Goal: Task Accomplishment & Management: Use online tool/utility

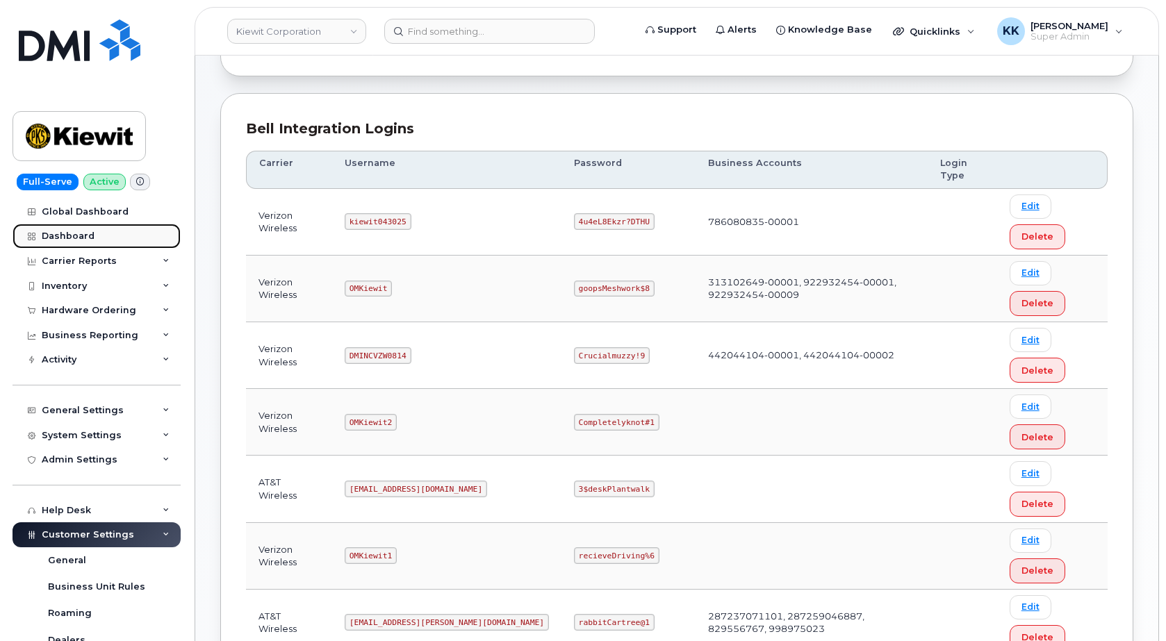
click at [72, 235] on div "Dashboard" at bounding box center [68, 236] width 53 height 11
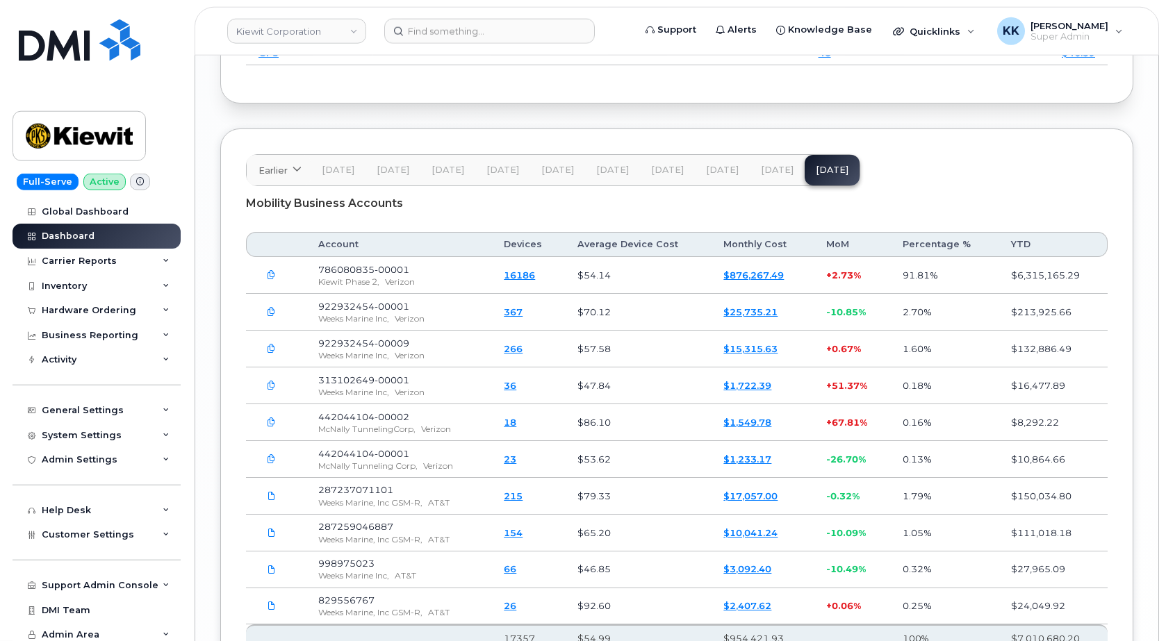
scroll to position [2353, 0]
click at [90, 285] on div "Inventory" at bounding box center [97, 286] width 168 height 25
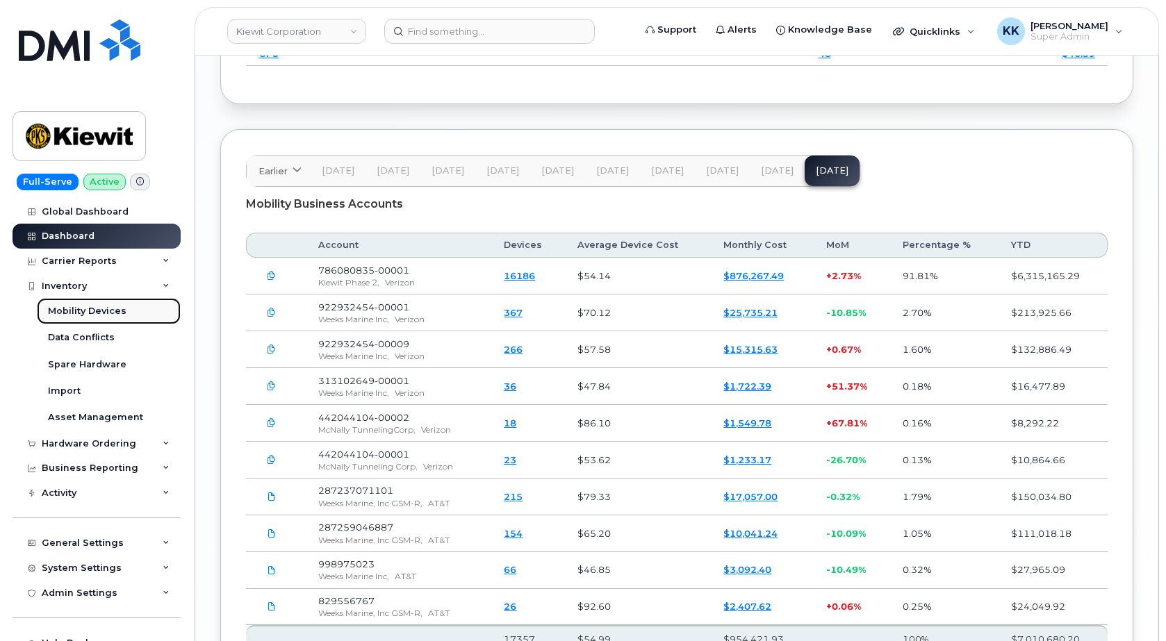
click at [79, 315] on div "Mobility Devices" at bounding box center [87, 311] width 78 height 13
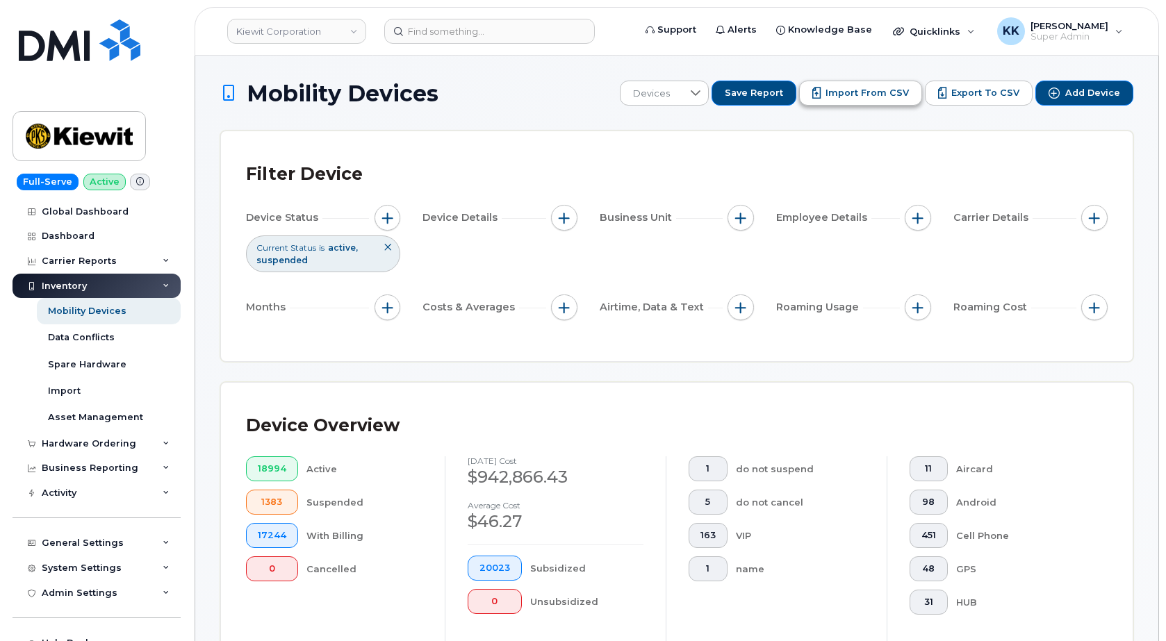
click at [829, 101] on button "Import from CSV" at bounding box center [860, 93] width 123 height 25
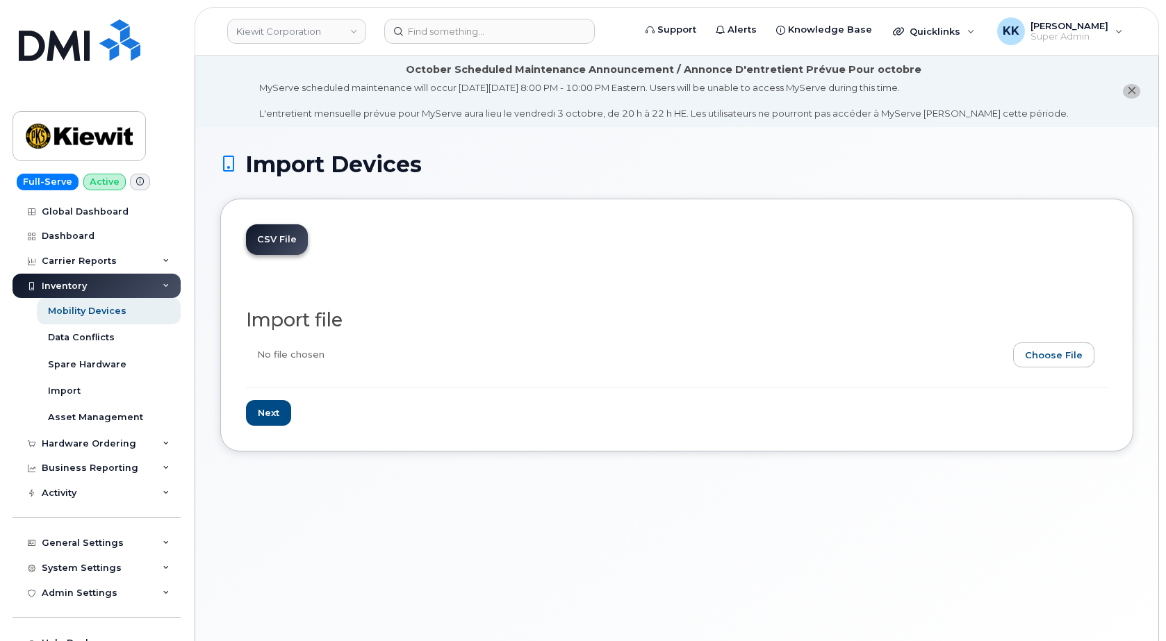
click at [1068, 364] on input "file" at bounding box center [671, 358] width 850 height 32
type input "C:\fakepath\Kiewit Verizon 24542649 Inventory September 2025.csv"
click at [260, 418] on input "Next" at bounding box center [268, 413] width 45 height 26
type input "Loading..."
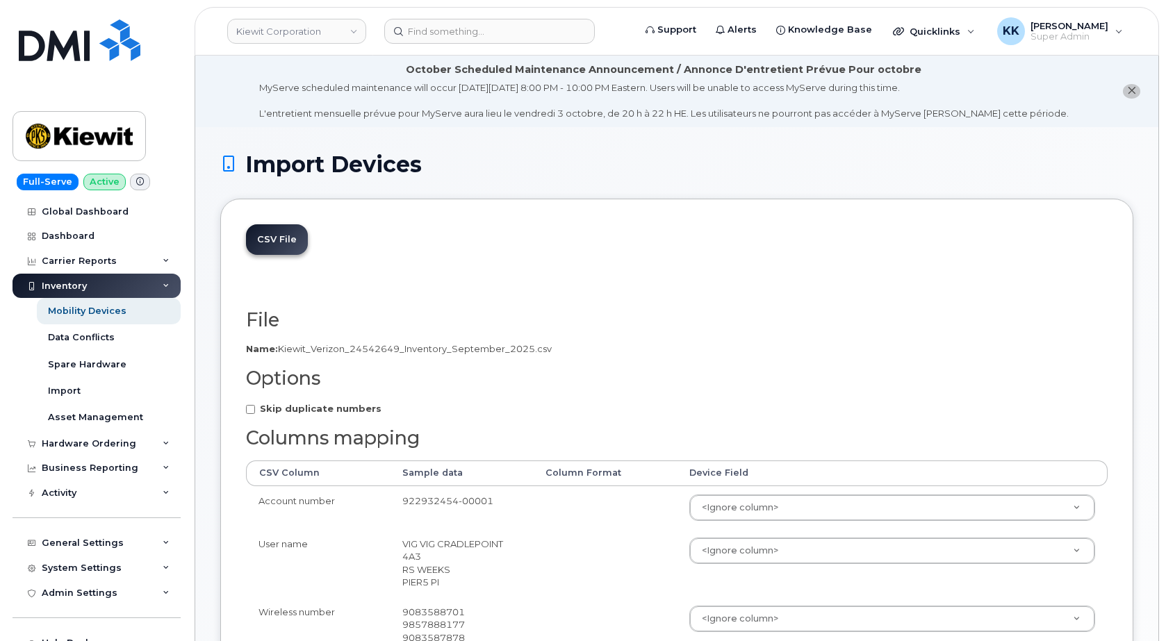
click at [292, 405] on strong "Skip duplicate numbers" at bounding box center [321, 408] width 122 height 11
click at [255, 405] on input "Skip duplicate numbers" at bounding box center [250, 409] width 9 height 9
checkbox input "true"
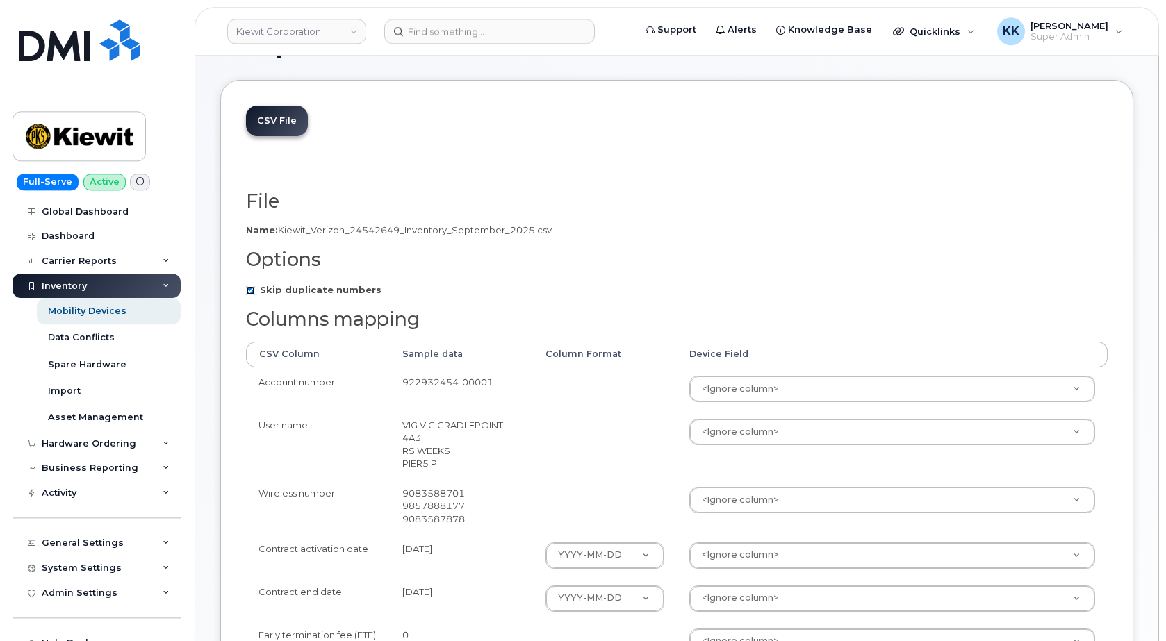
scroll to position [213, 0]
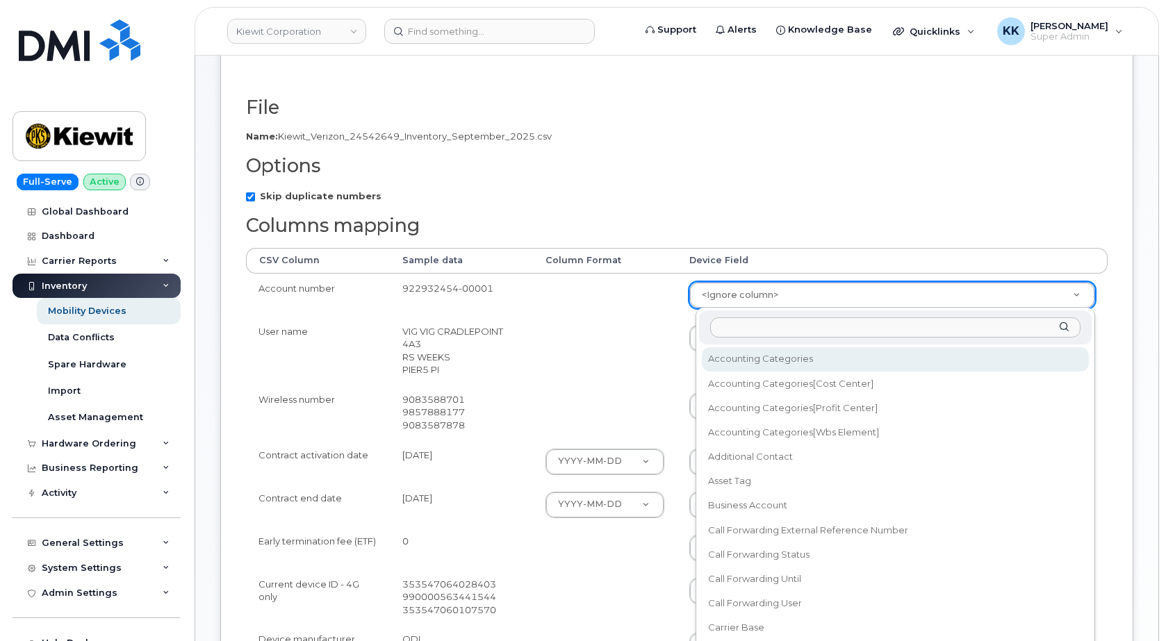
click at [746, 292] on body "Kiewit Corporation Support Alerts Knowledge Base Quicklinks Suspend / Cancel De…" at bounding box center [583, 449] width 1166 height 1325
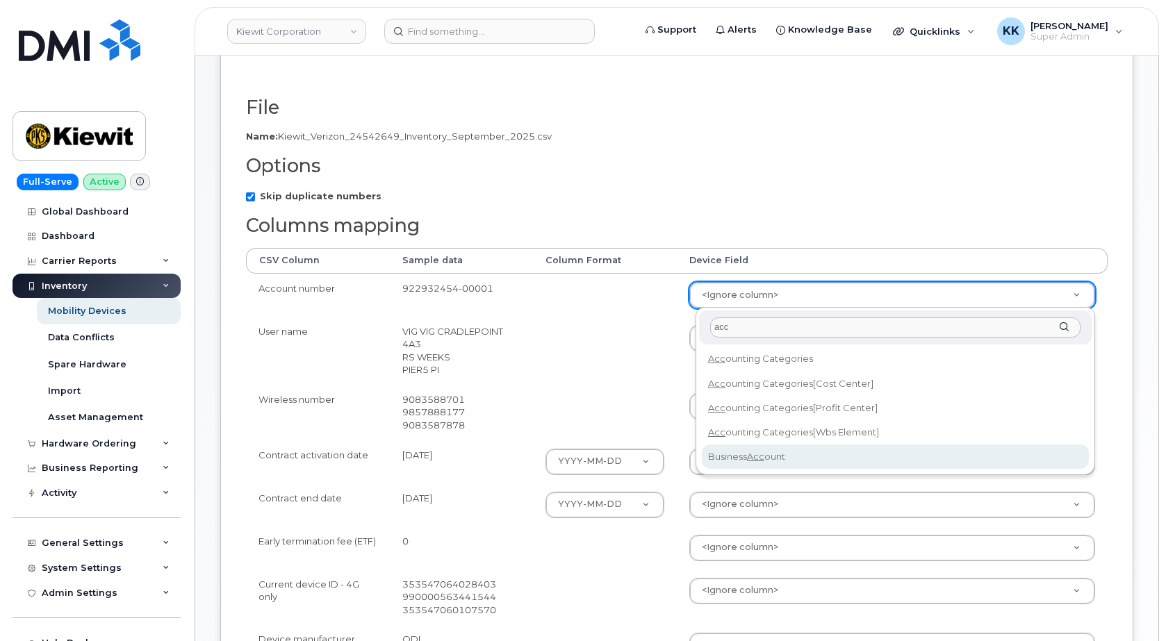
type input "acc"
select select "business_account_id"
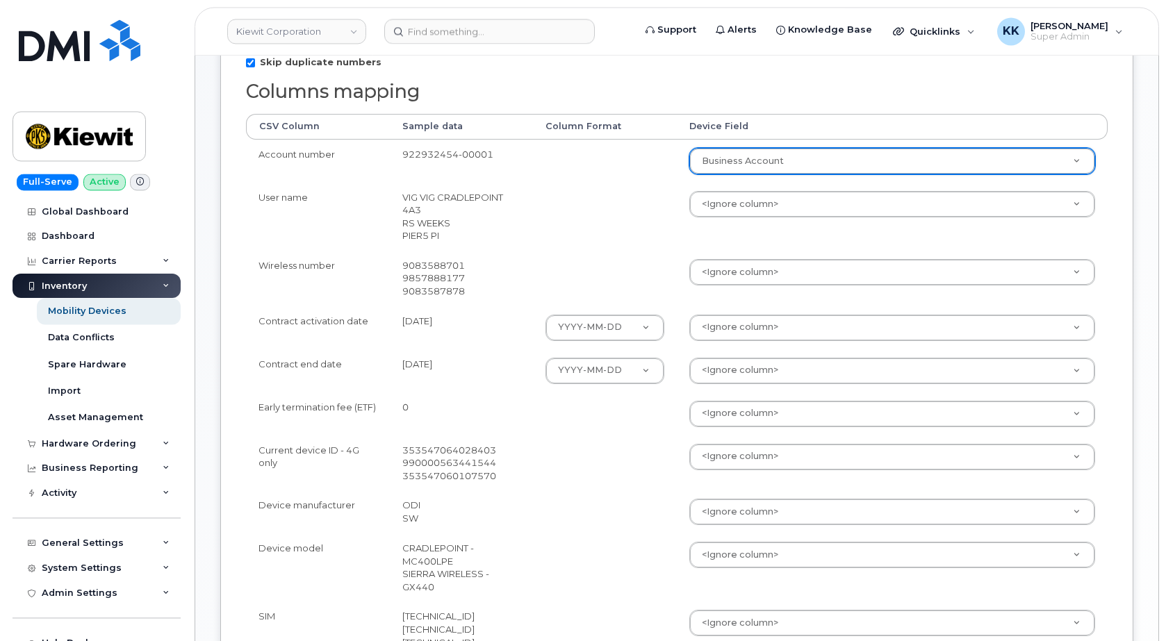
scroll to position [354, 0]
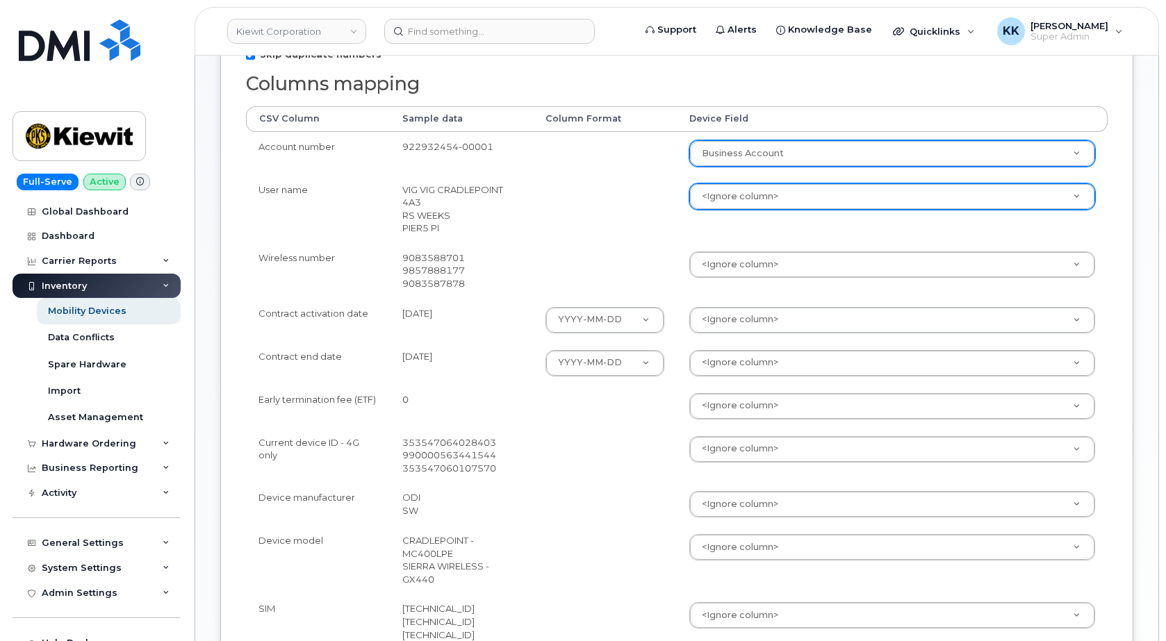
click at [735, 183] on div "<Ignore column>" at bounding box center [892, 196] width 406 height 26
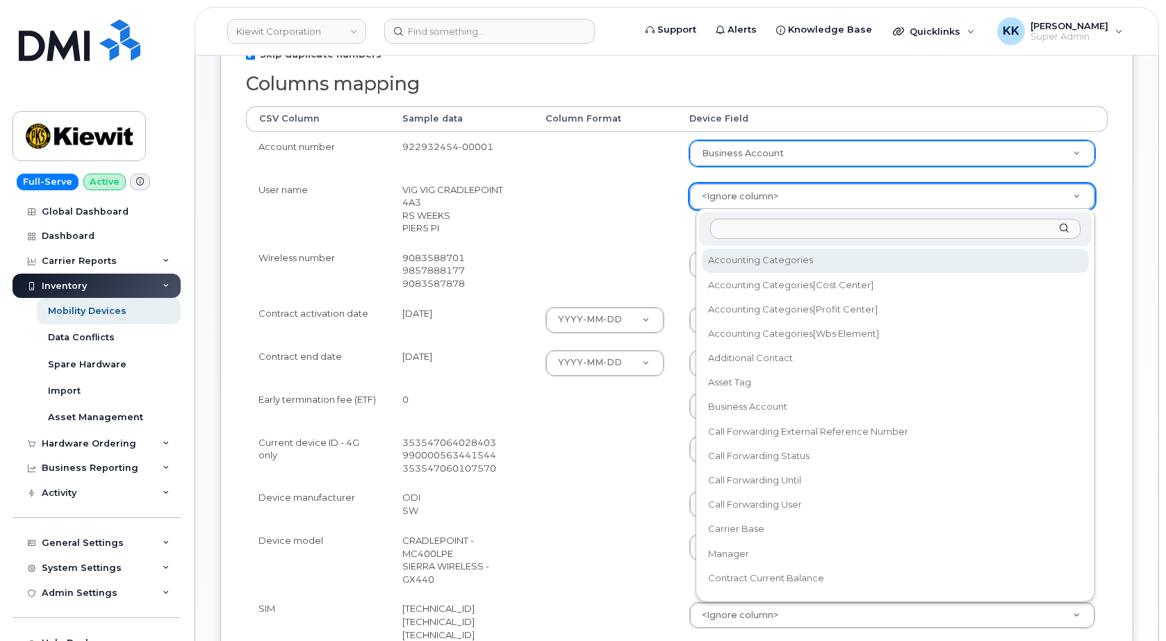
click at [735, 197] on body "[PERSON_NAME] Corporation Support Alerts Knowledge Base Quicklinks Suspend / Ca…" at bounding box center [583, 308] width 1166 height 1325
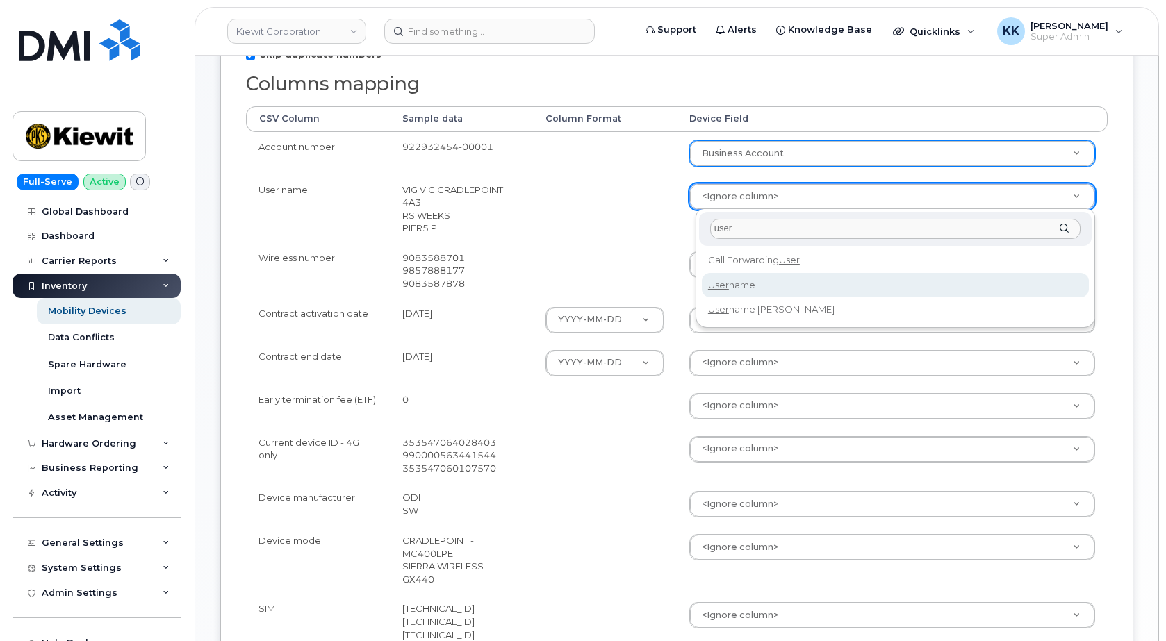
type input "user"
select select "username"
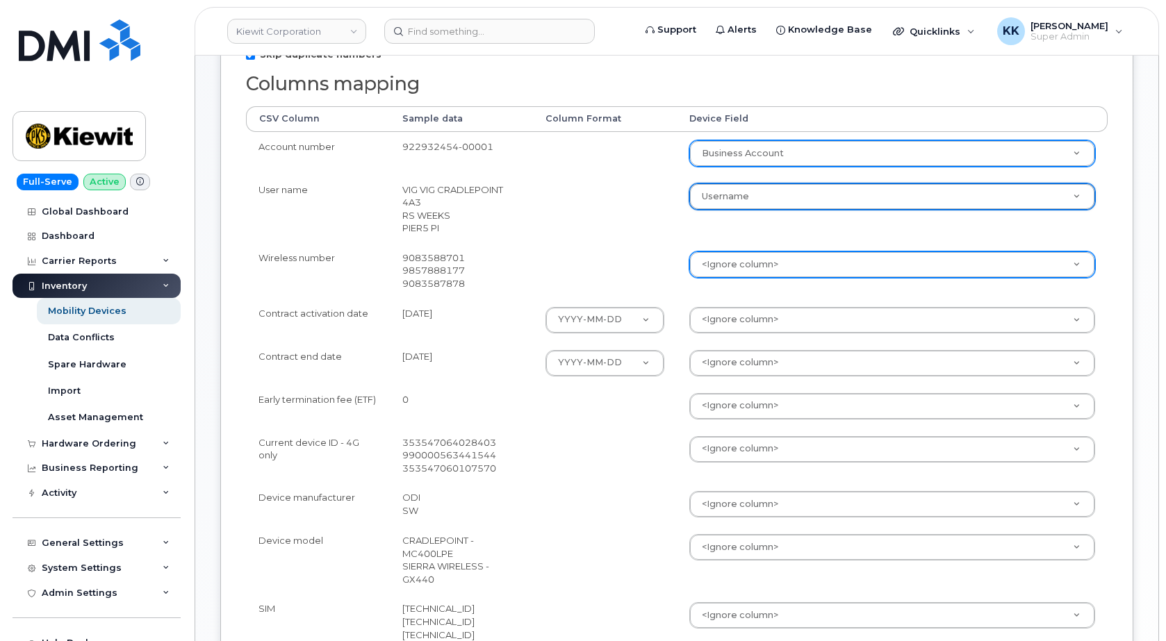
click at [731, 262] on body "[PERSON_NAME] Corporation Support Alerts Knowledge Base Quicklinks Suspend / Ca…" at bounding box center [583, 308] width 1166 height 1325
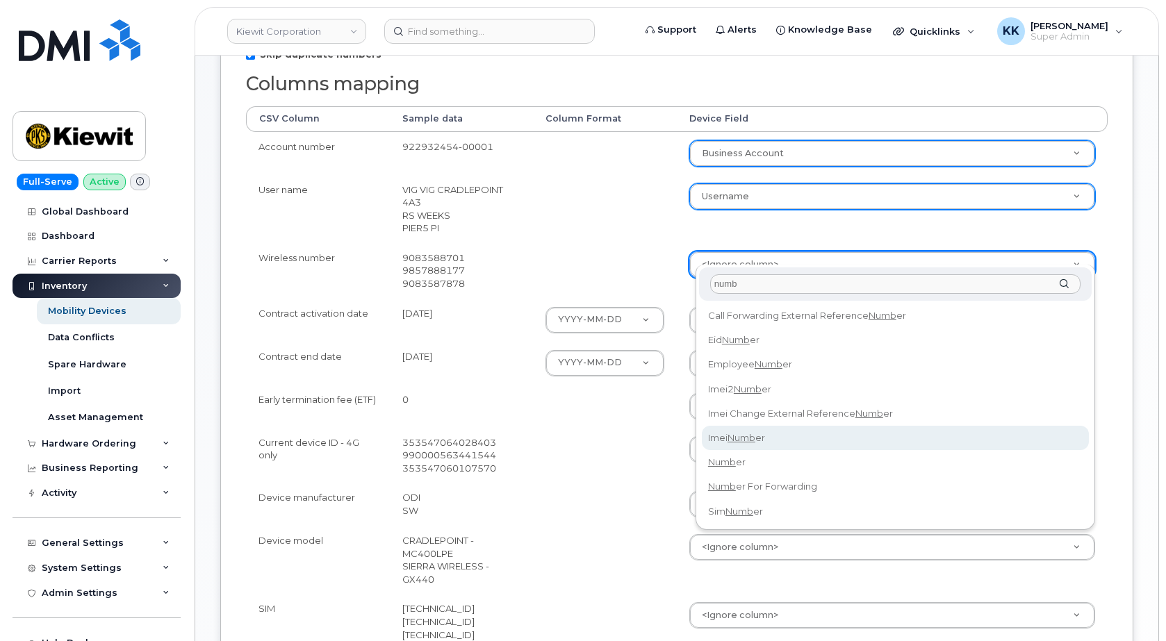
type input "numb"
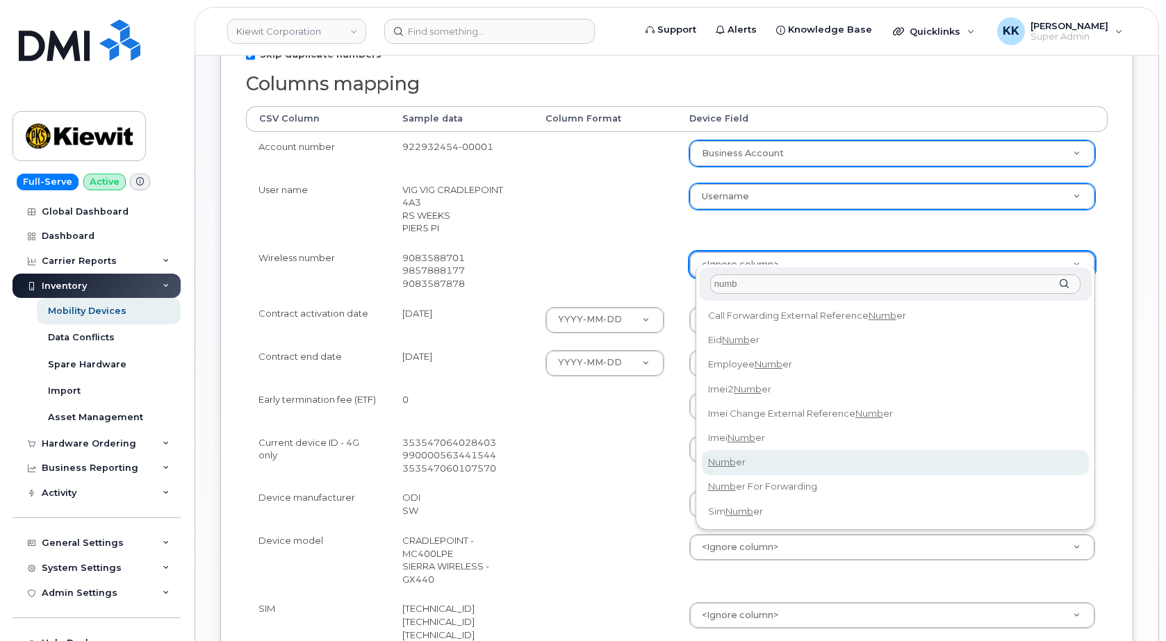
select select "number"
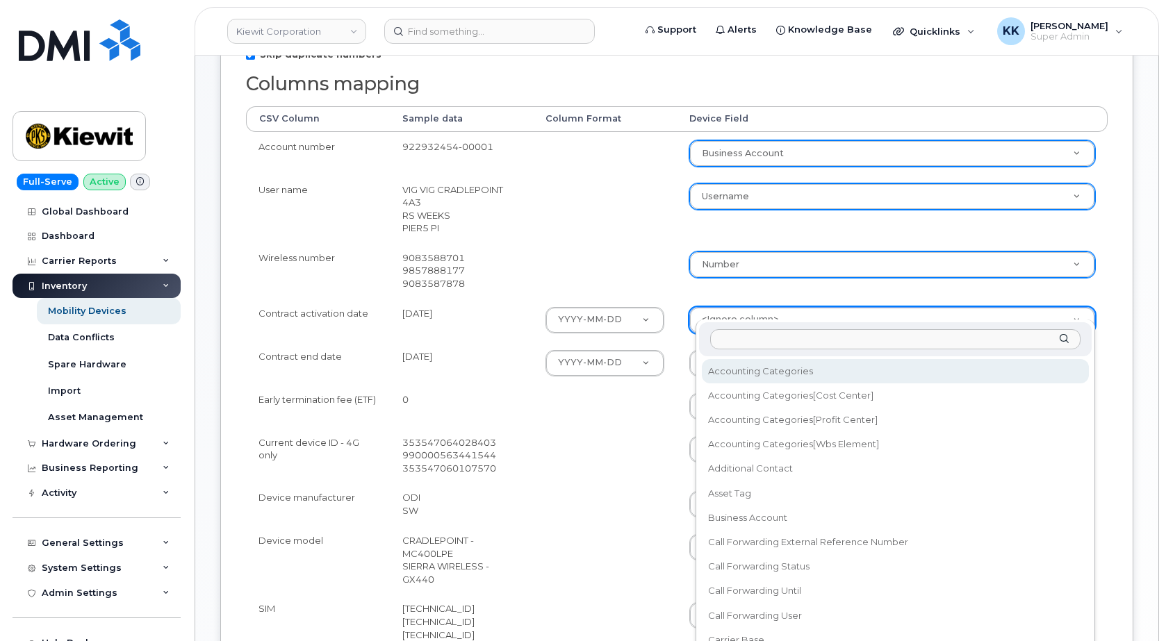
click at [736, 301] on body "[PERSON_NAME] Corporation Support Alerts Knowledge Base Quicklinks Suspend / Ca…" at bounding box center [583, 308] width 1166 height 1325
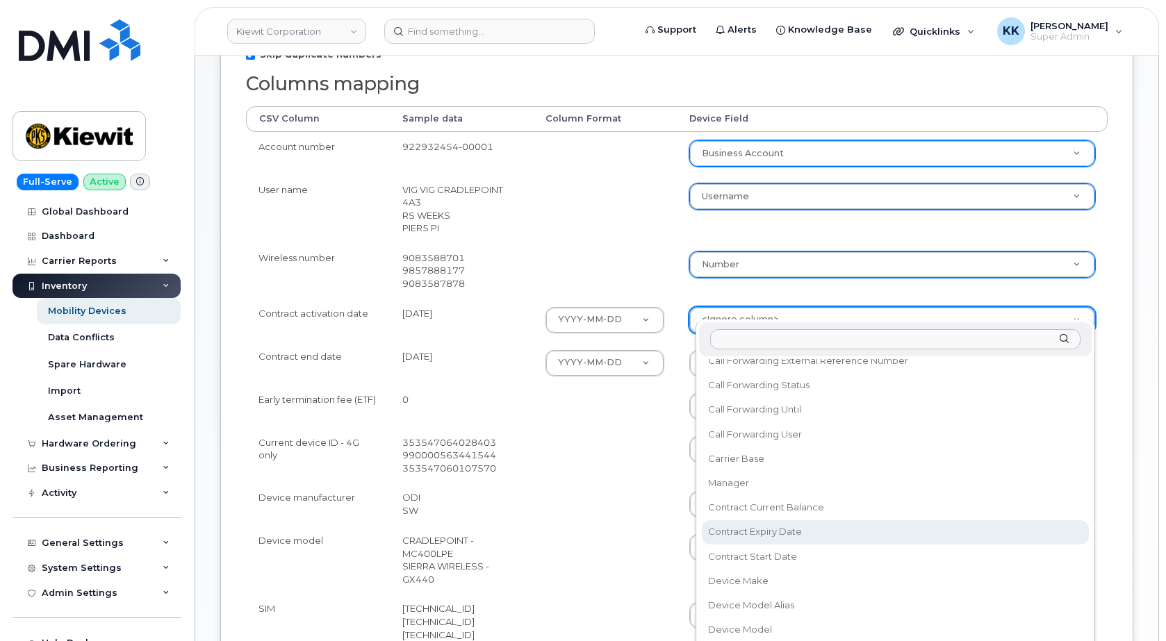
scroll to position [200, 0]
select select "contract_start_date"
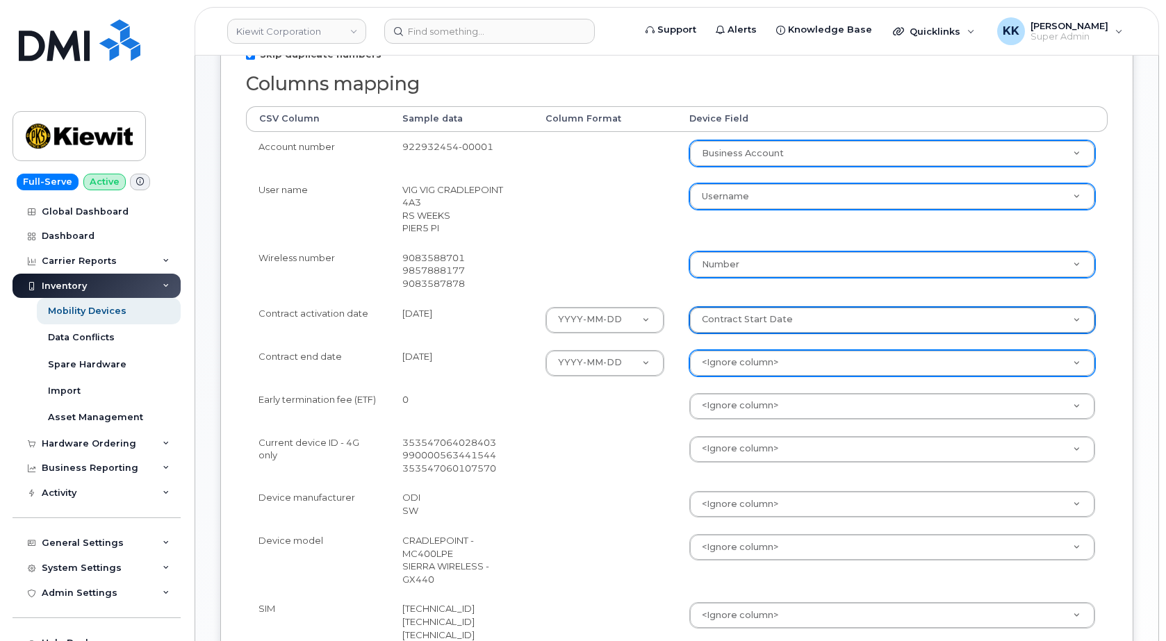
click at [741, 350] on body "[PERSON_NAME] Corporation Support Alerts Knowledge Base Quicklinks Suspend / Ca…" at bounding box center [583, 308] width 1166 height 1325
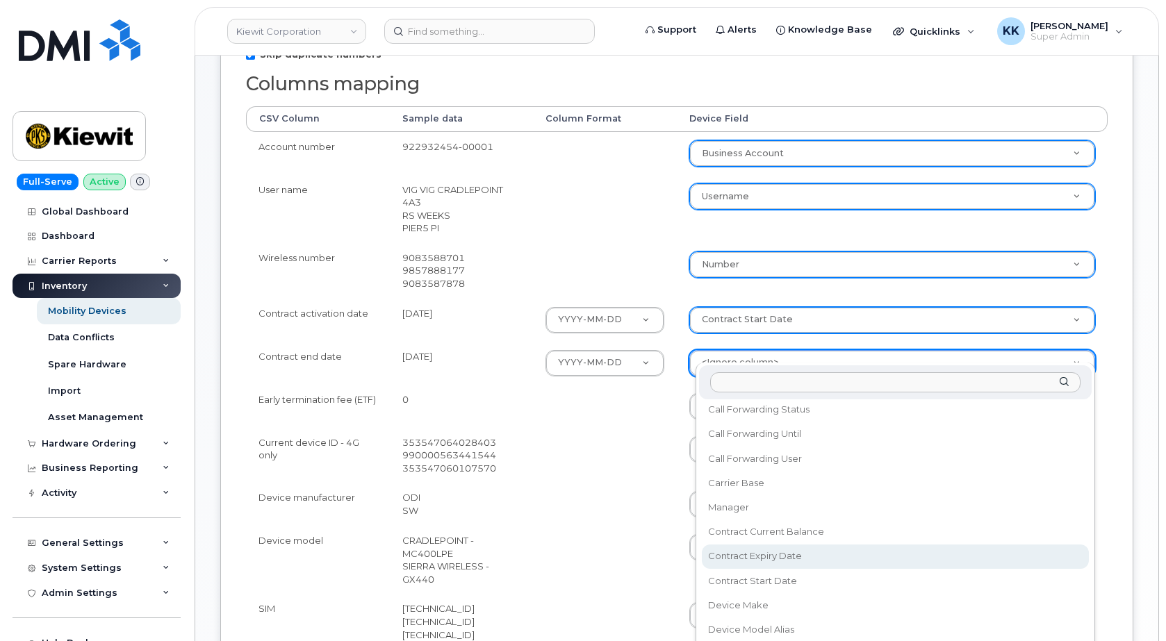
select select "contract_expiry_date"
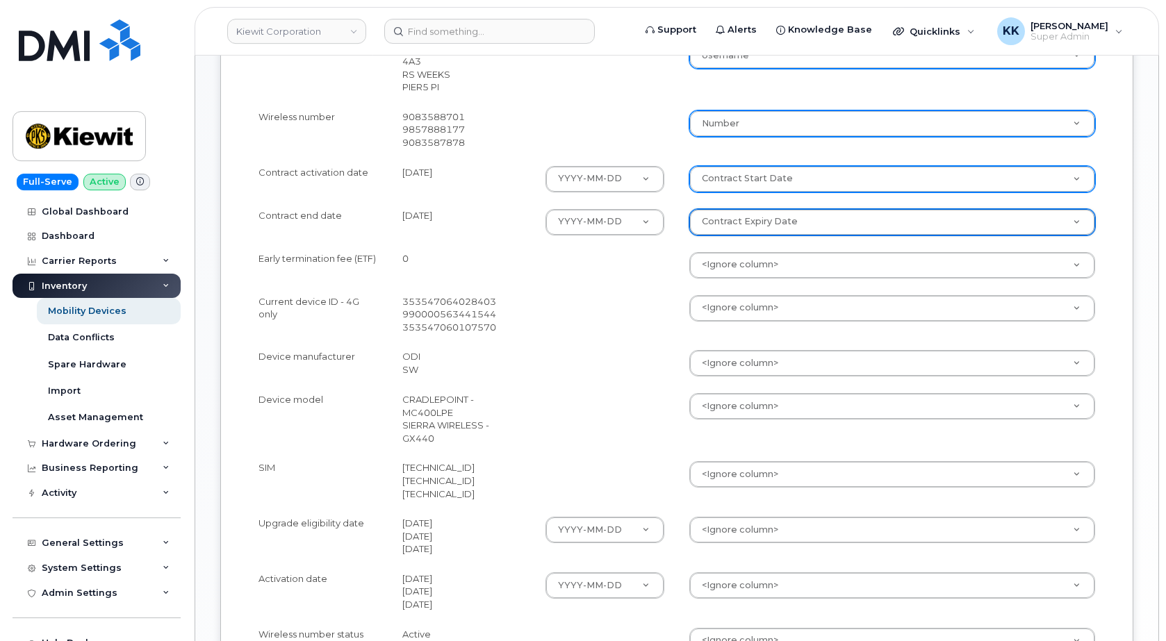
scroll to position [496, 0]
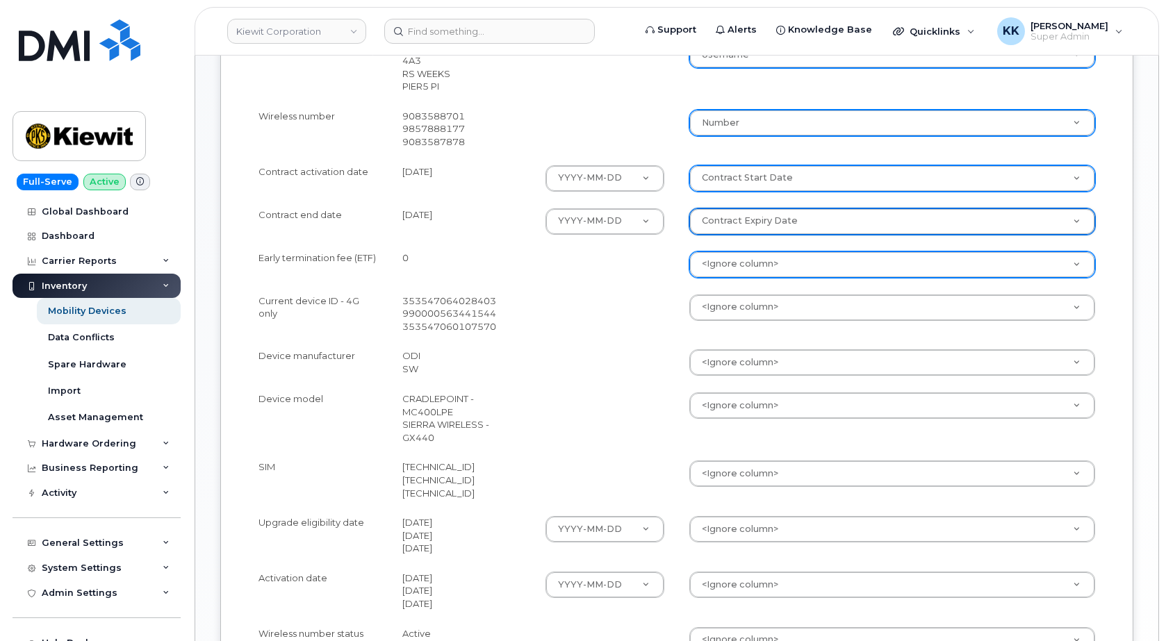
click at [731, 250] on body "[PERSON_NAME] Corporation Support Alerts Knowledge Base Quicklinks Suspend / Ca…" at bounding box center [583, 166] width 1166 height 1325
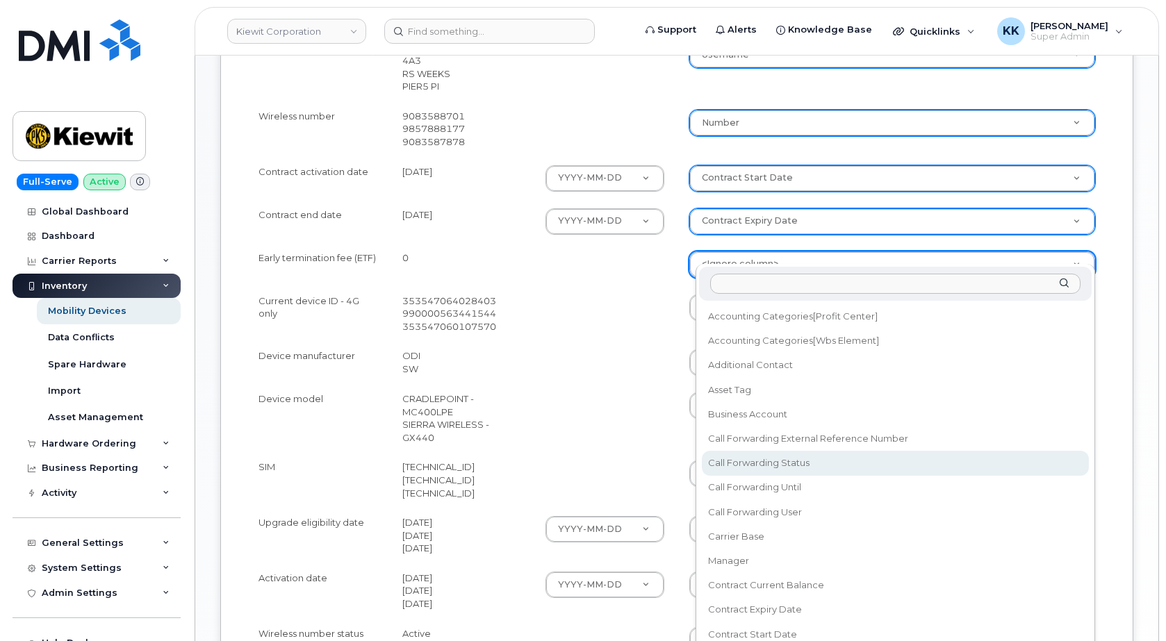
scroll to position [67, 0]
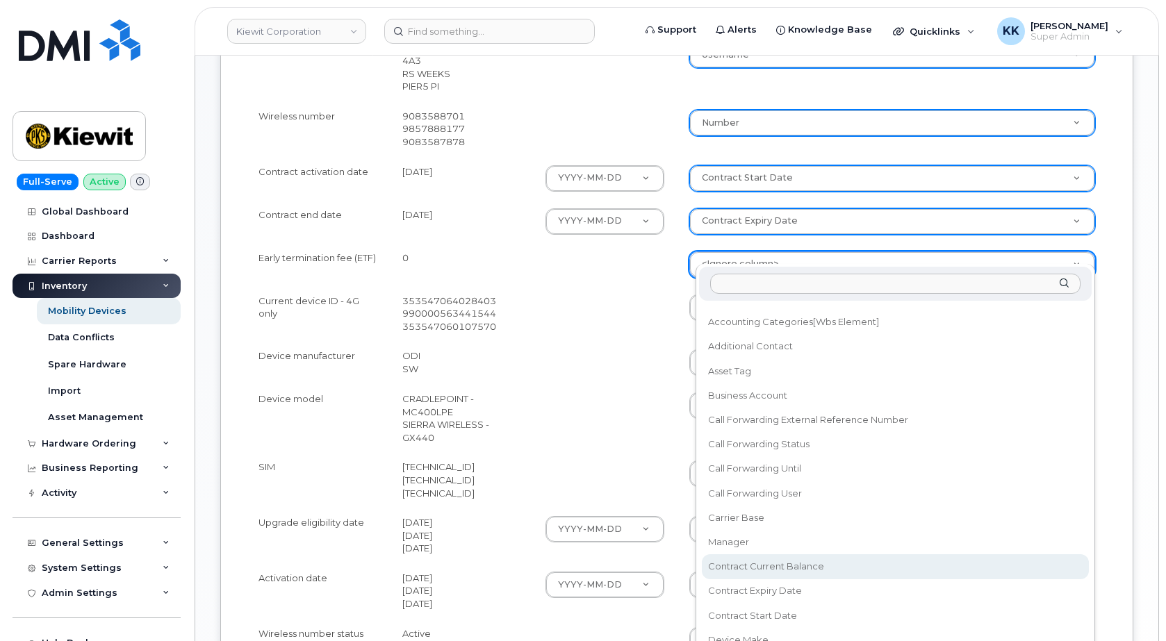
select select "contract_current_balance"
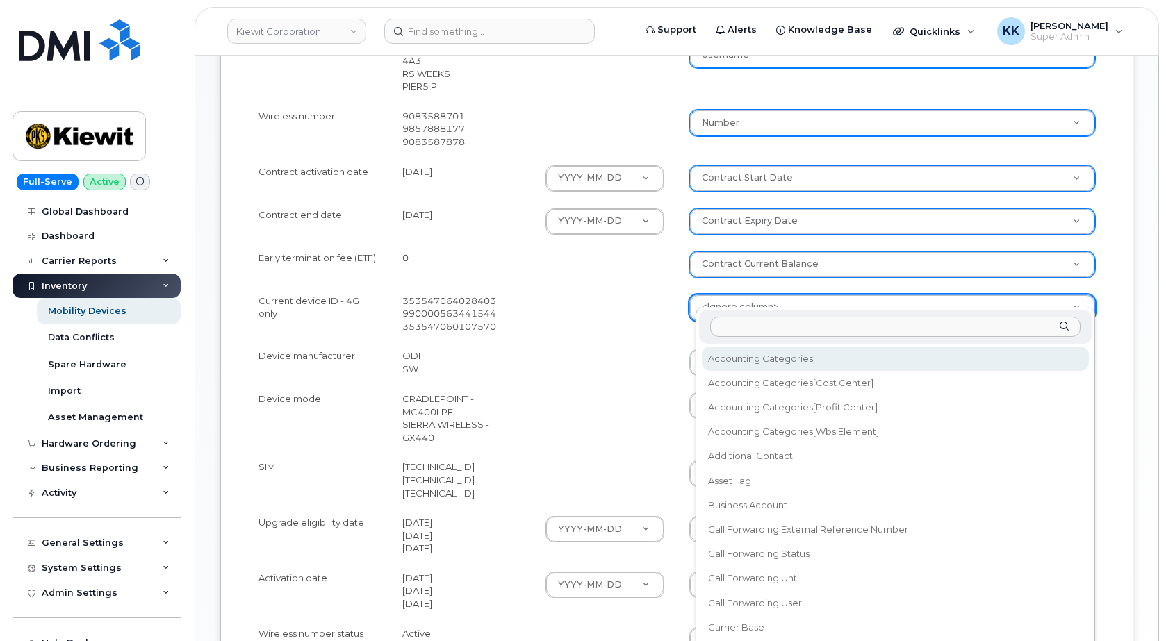
click at [730, 294] on body "[PERSON_NAME] Corporation Support Alerts Knowledge Base Quicklinks Suspend / Ca…" at bounding box center [583, 166] width 1166 height 1325
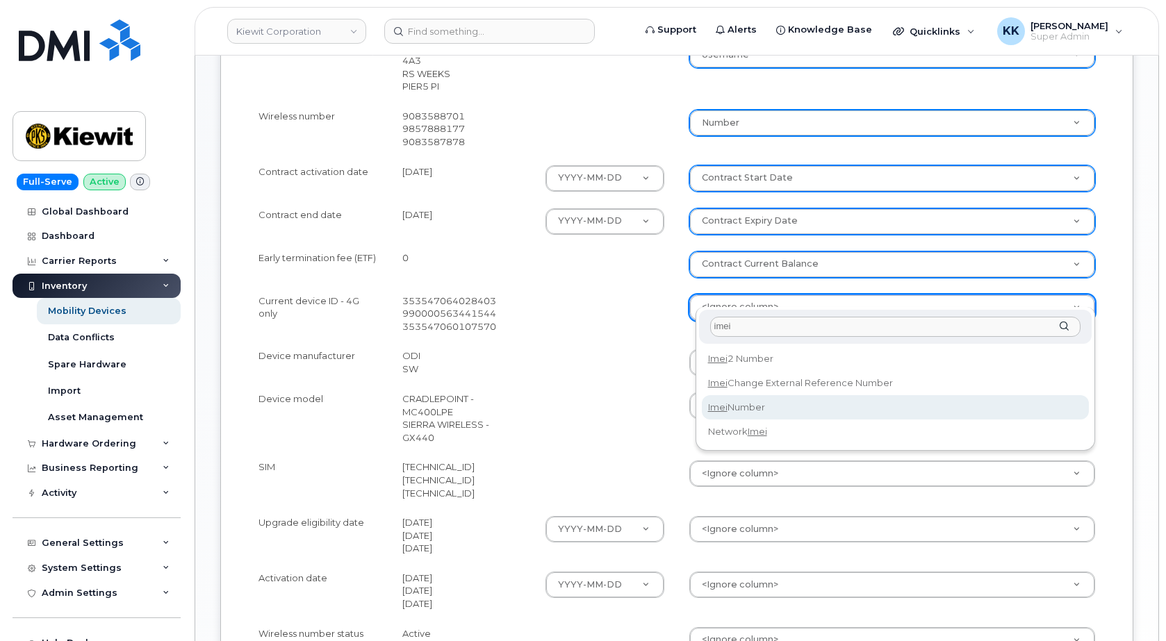
type input "imei"
select select "imei_number"
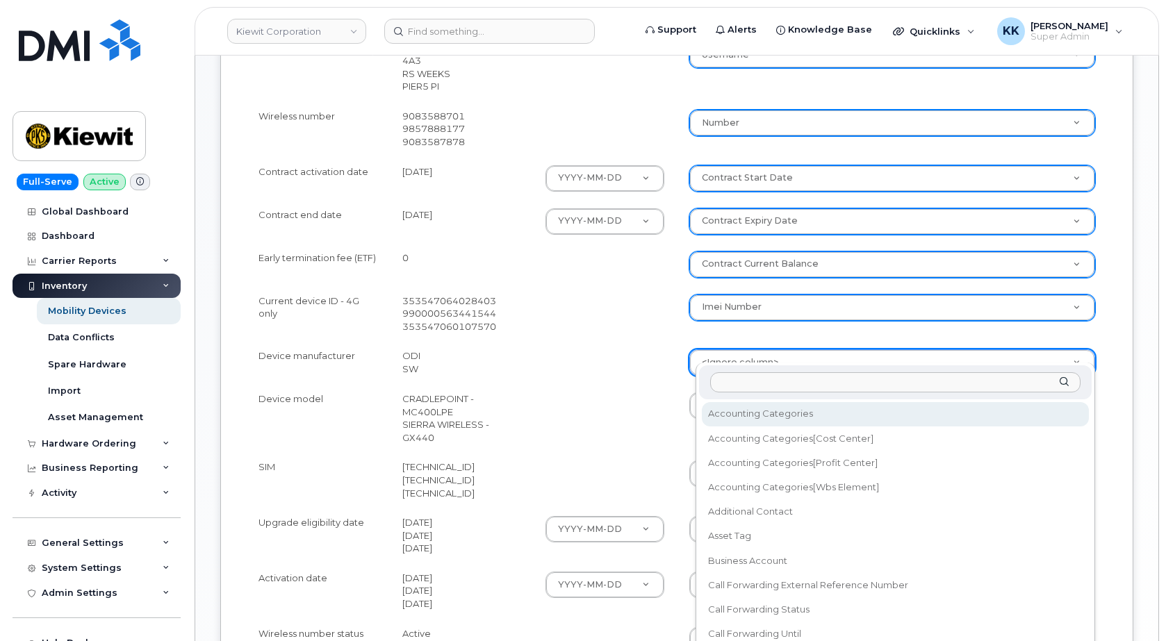
click at [720, 351] on body "[PERSON_NAME] Corporation Support Alerts Knowledge Base Quicklinks Suspend / Ca…" at bounding box center [583, 166] width 1166 height 1325
type input "mak"
select select "device_make_id"
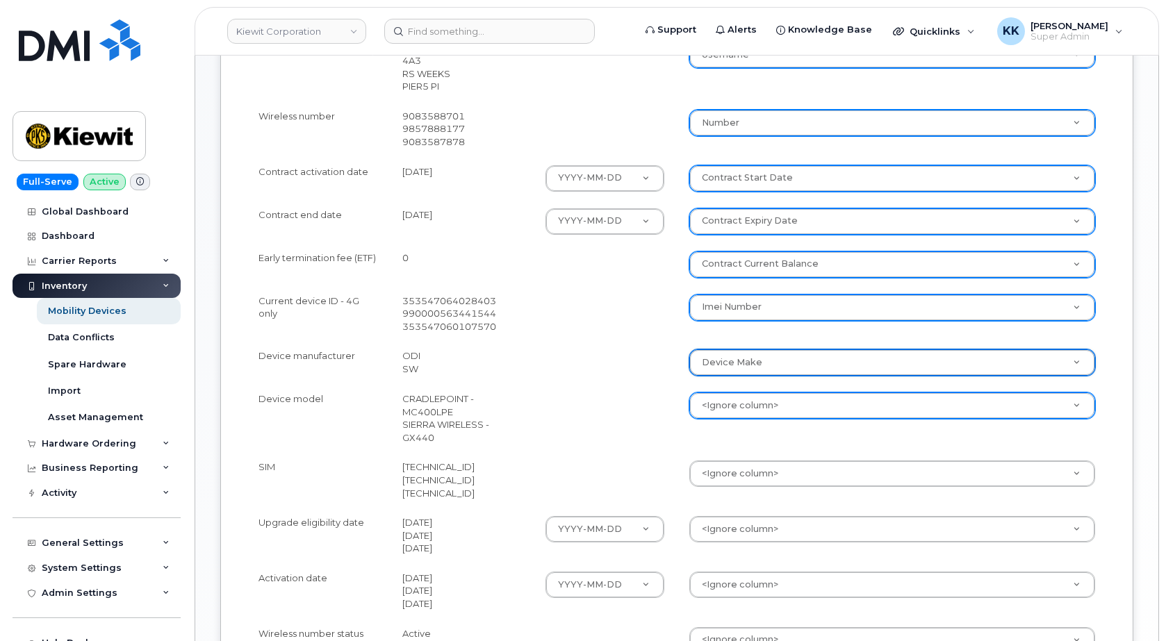
click at [720, 397] on body "[PERSON_NAME] Corporation Support Alerts Knowledge Base Quicklinks Suspend / Ca…" at bounding box center [583, 166] width 1166 height 1325
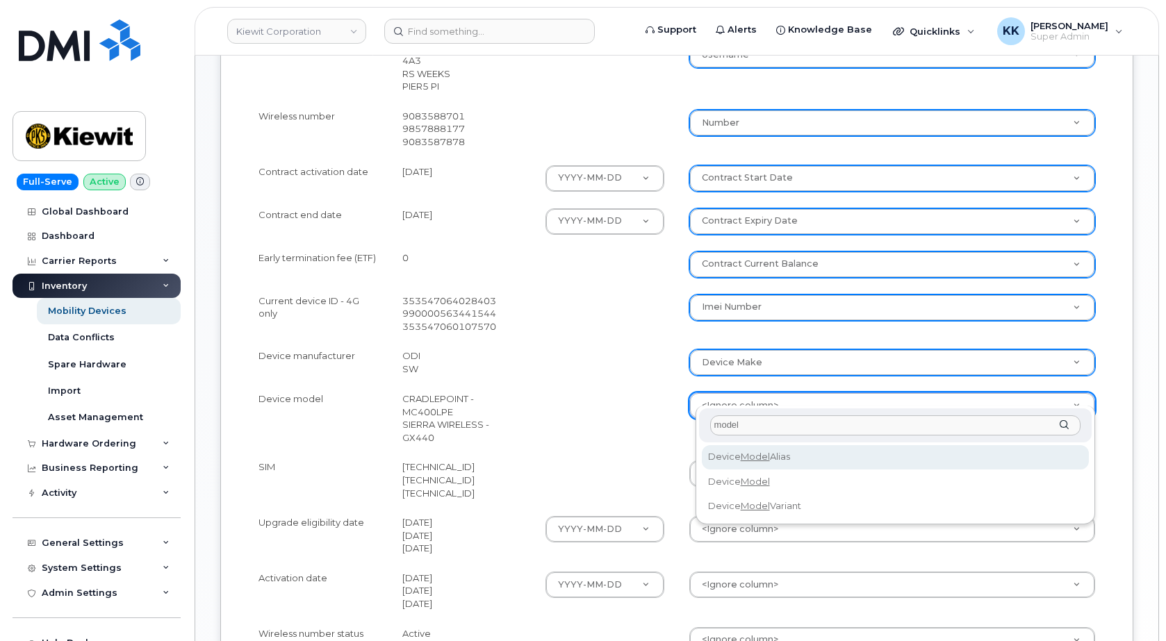
type input "model"
select select "device_model_alias"
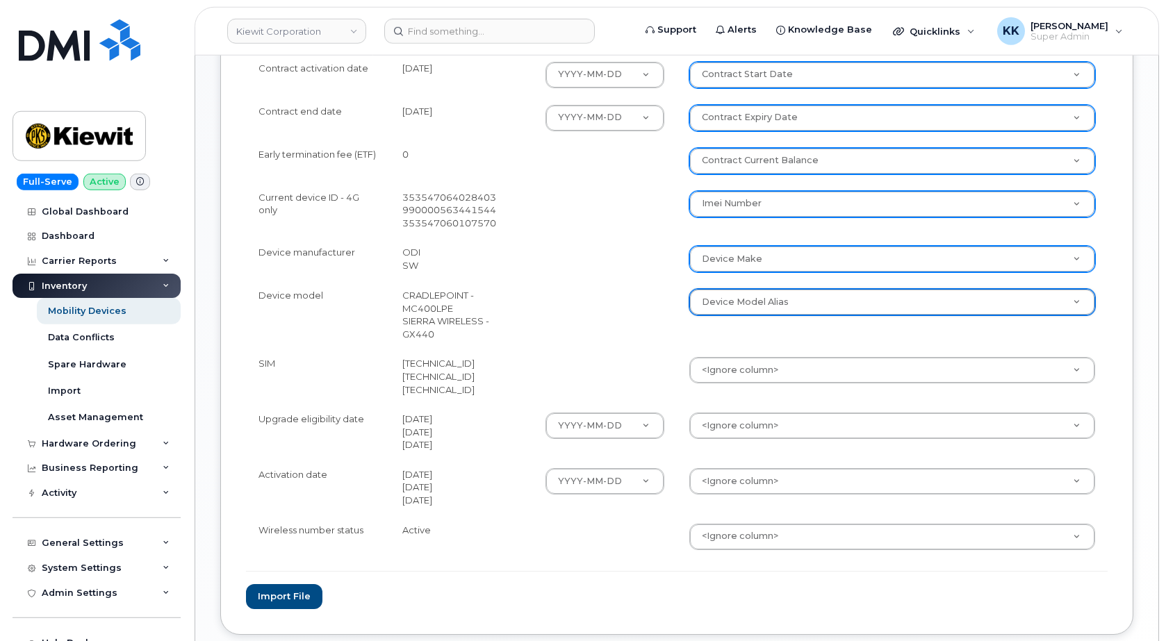
scroll to position [638, 0]
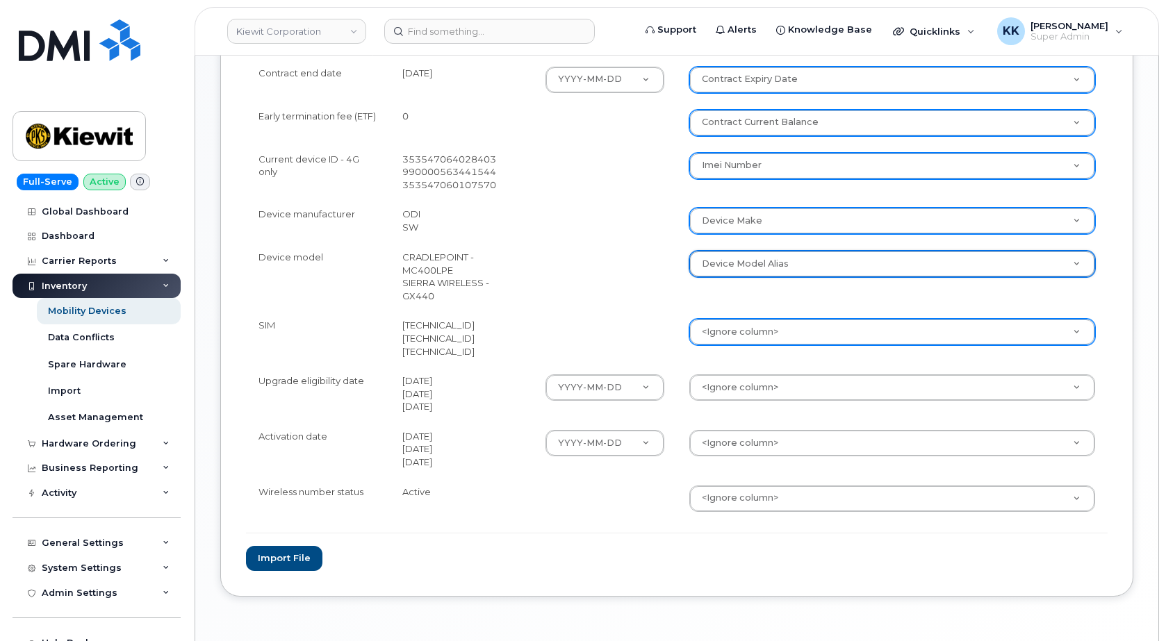
click at [749, 313] on body "[PERSON_NAME] Corporation Support Alerts Knowledge Base Quicklinks Suspend / Ca…" at bounding box center [583, 24] width 1166 height 1325
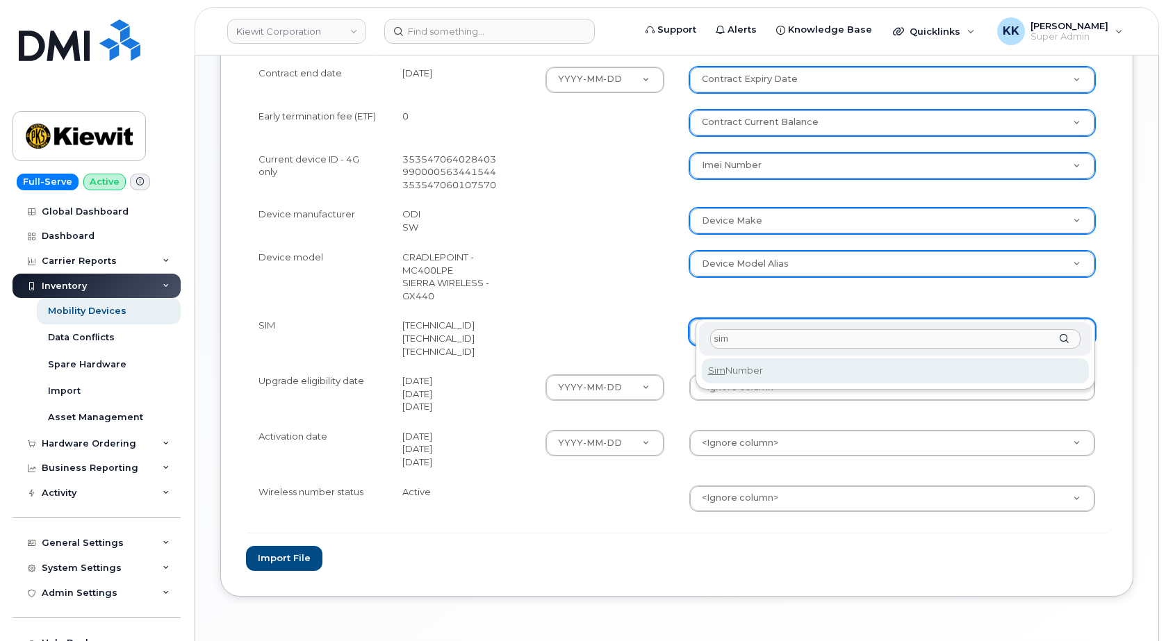
type input "sim"
select select "sim_number"
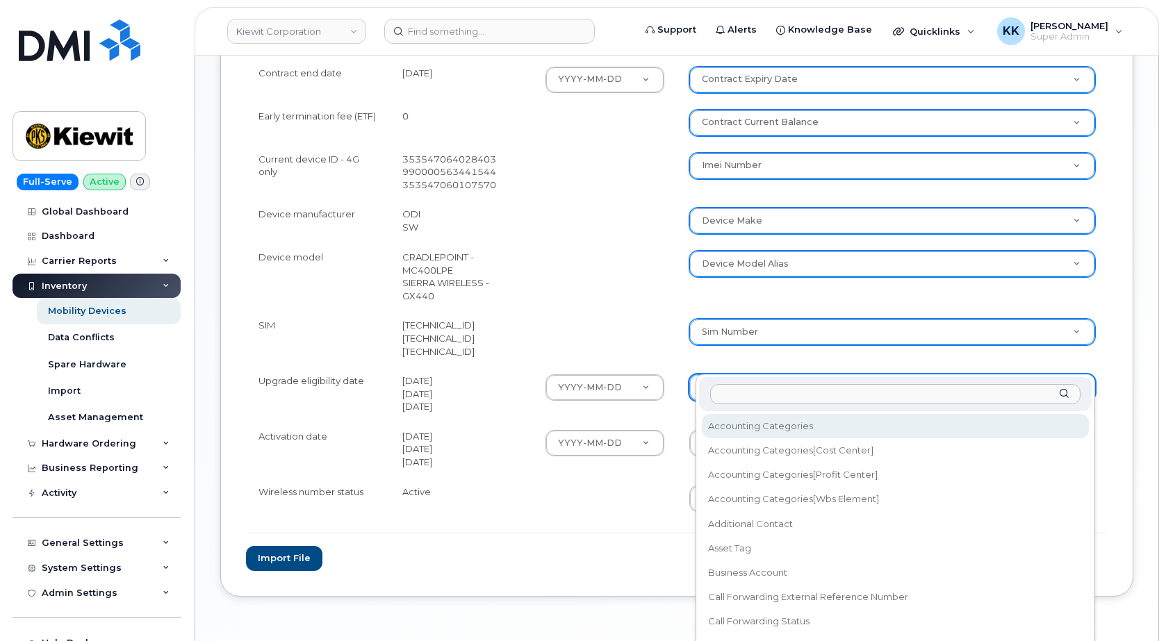
click at [734, 363] on body "[PERSON_NAME] Corporation Support Alerts Knowledge Base Quicklinks Suspend / Ca…" at bounding box center [583, 24] width 1166 height 1325
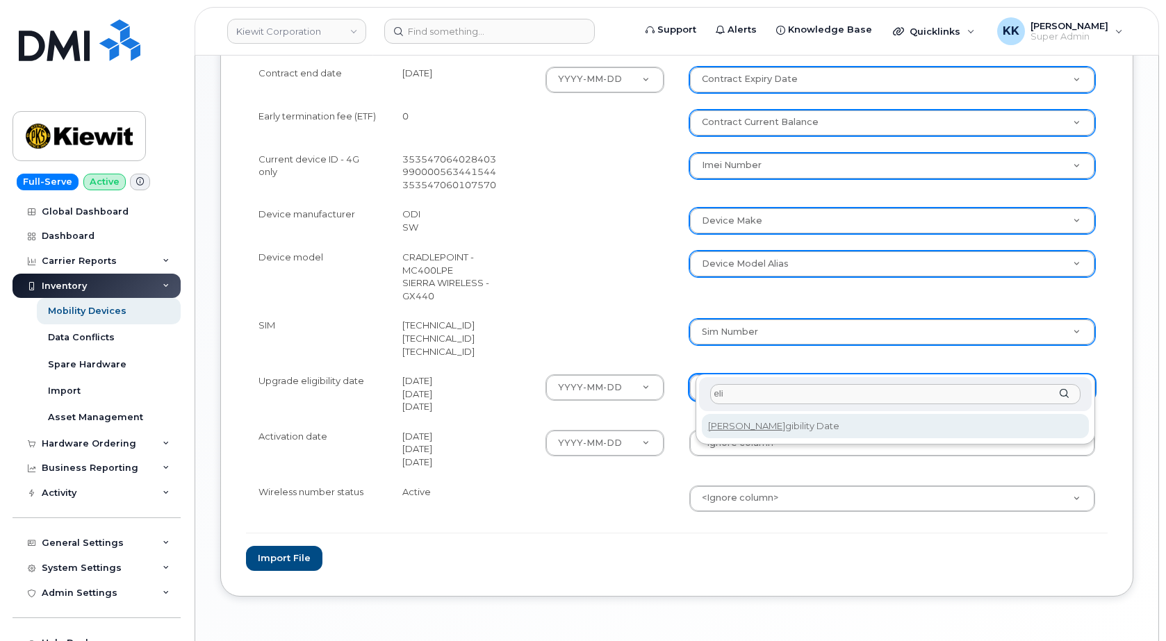
type input "eli"
select select "eligibility_date"
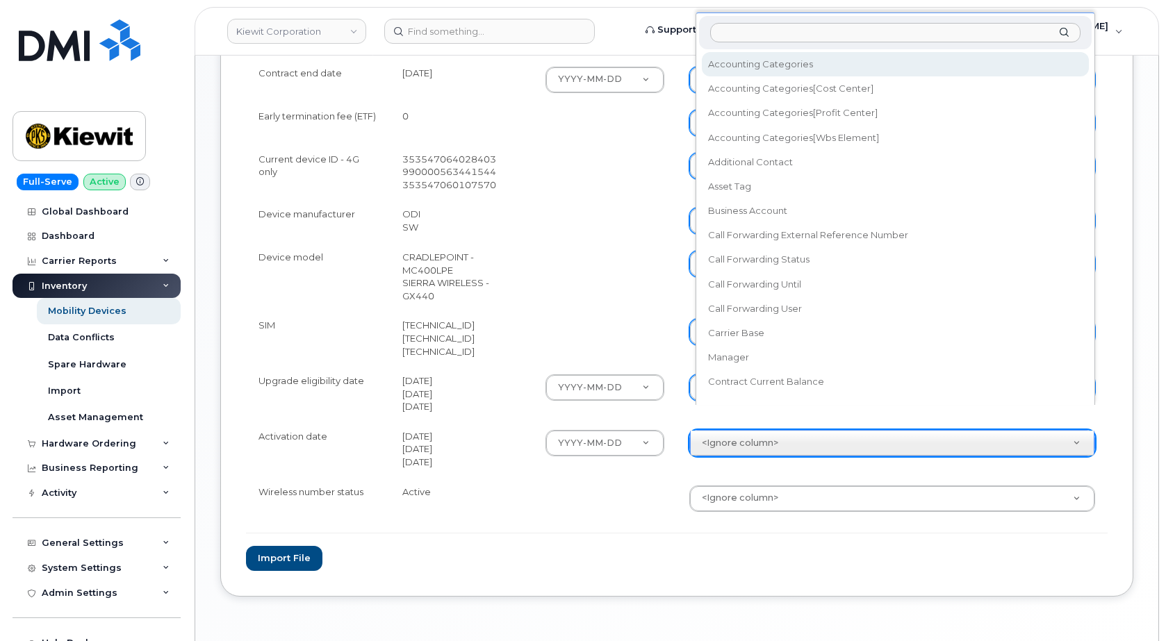
click at [738, 413] on body "[PERSON_NAME] Corporation Support Alerts Knowledge Base Quicklinks Suspend / Ca…" at bounding box center [583, 24] width 1166 height 1325
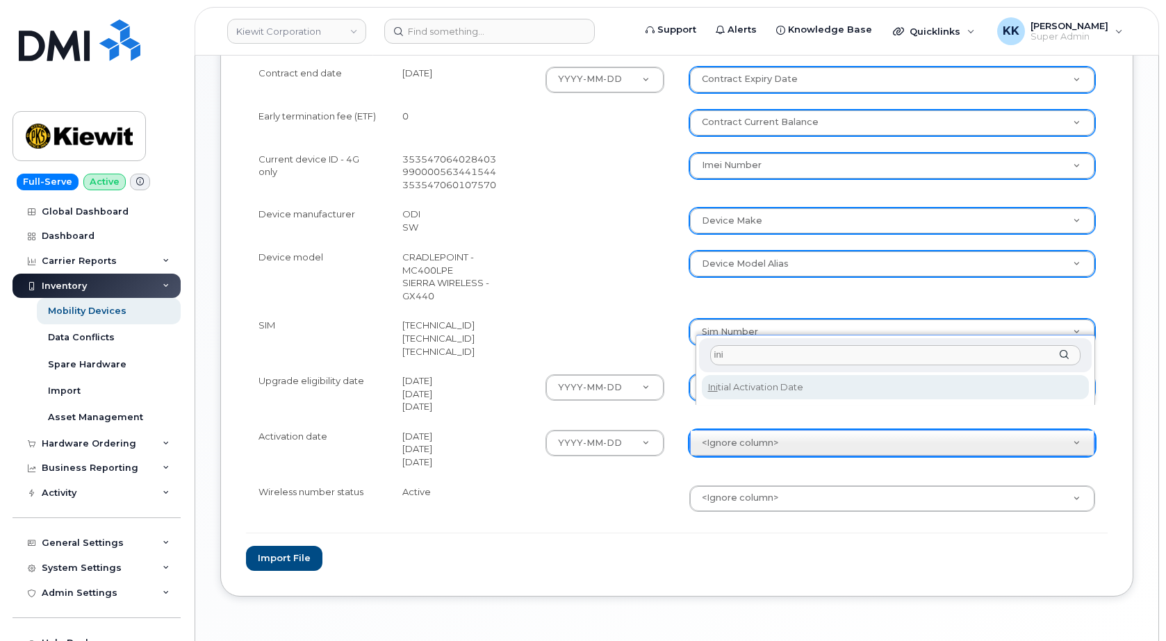
type input "ini"
select select "initial_activation_date"
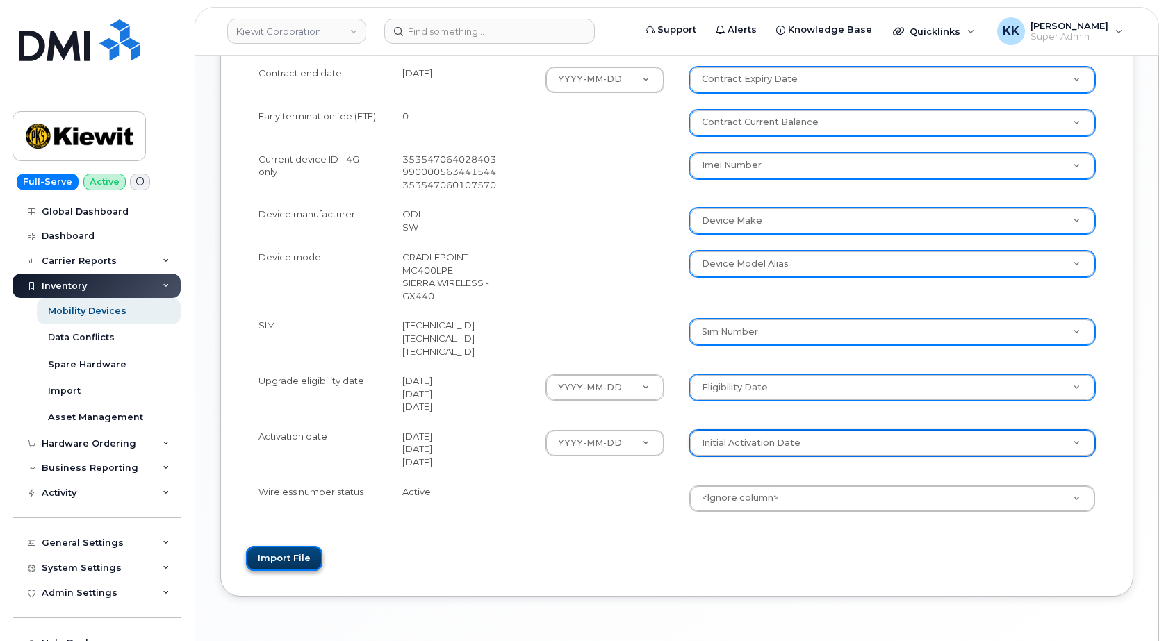
click at [275, 546] on button "Import file" at bounding box center [284, 559] width 76 height 26
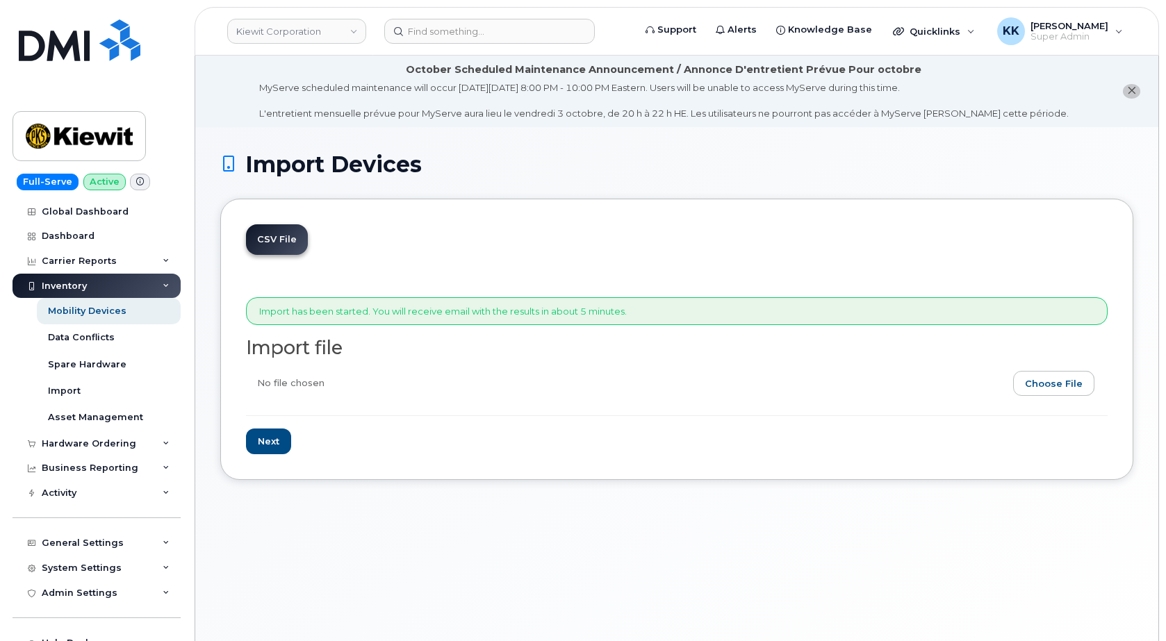
click at [1072, 383] on input "file" at bounding box center [671, 387] width 850 height 32
type input "C:\fakepath\[PERSON_NAME] Verizon 24542649 Inventory [DATE].csv"
click at [277, 449] on input "Next" at bounding box center [268, 442] width 45 height 26
type input "Loading..."
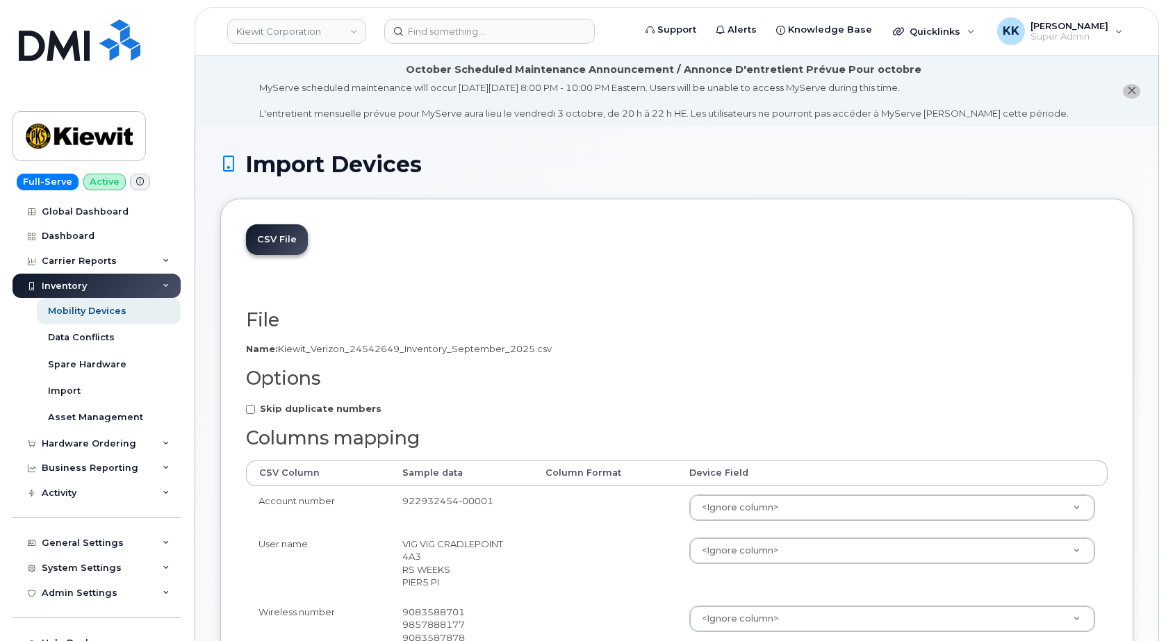
click at [326, 411] on strong "Skip duplicate numbers" at bounding box center [321, 408] width 122 height 11
click at [255, 411] on input "Skip duplicate numbers" at bounding box center [250, 409] width 9 height 9
checkbox input "true"
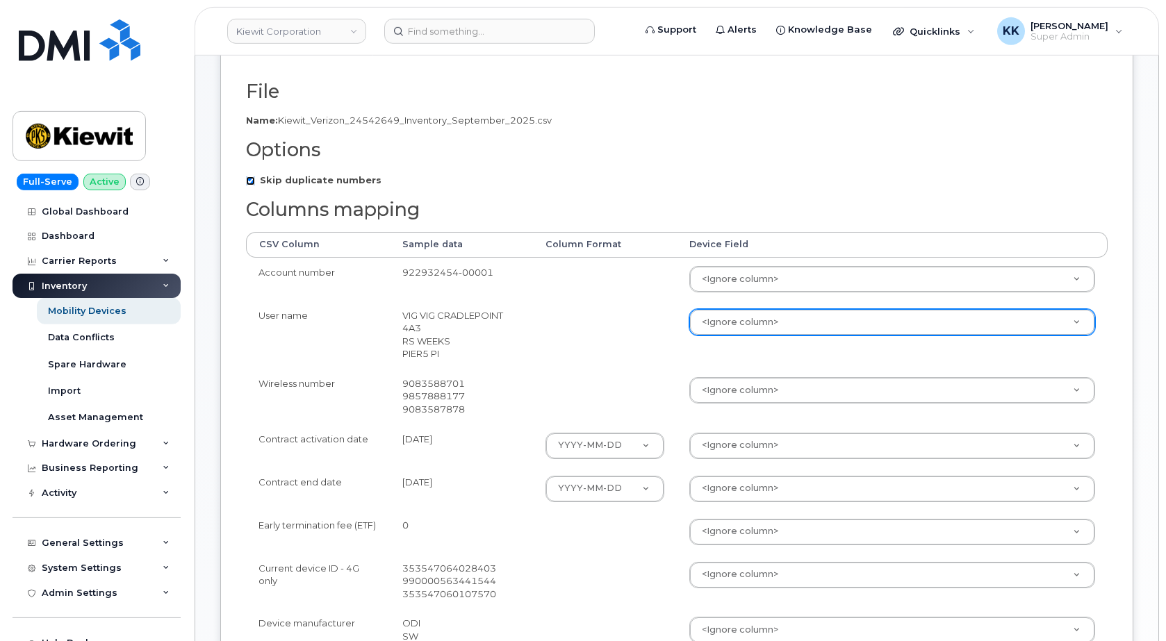
scroll to position [283, 0]
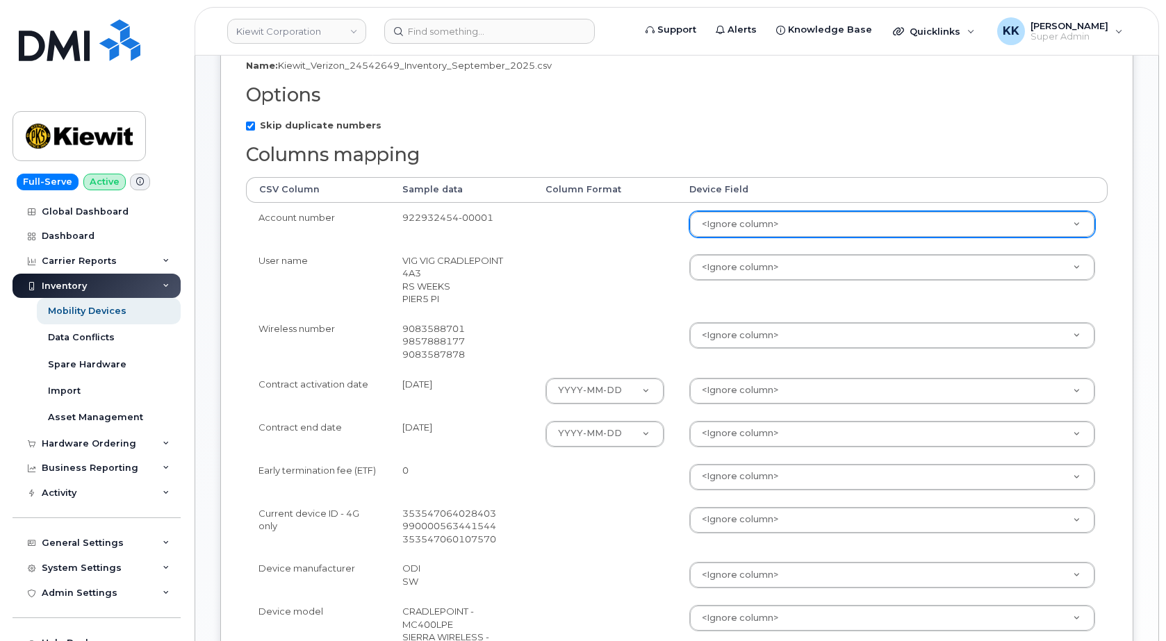
click at [736, 232] on body "[PERSON_NAME] Corporation Support Alerts Knowledge Base Quicklinks Suspend / Ca…" at bounding box center [583, 379] width 1166 height 1325
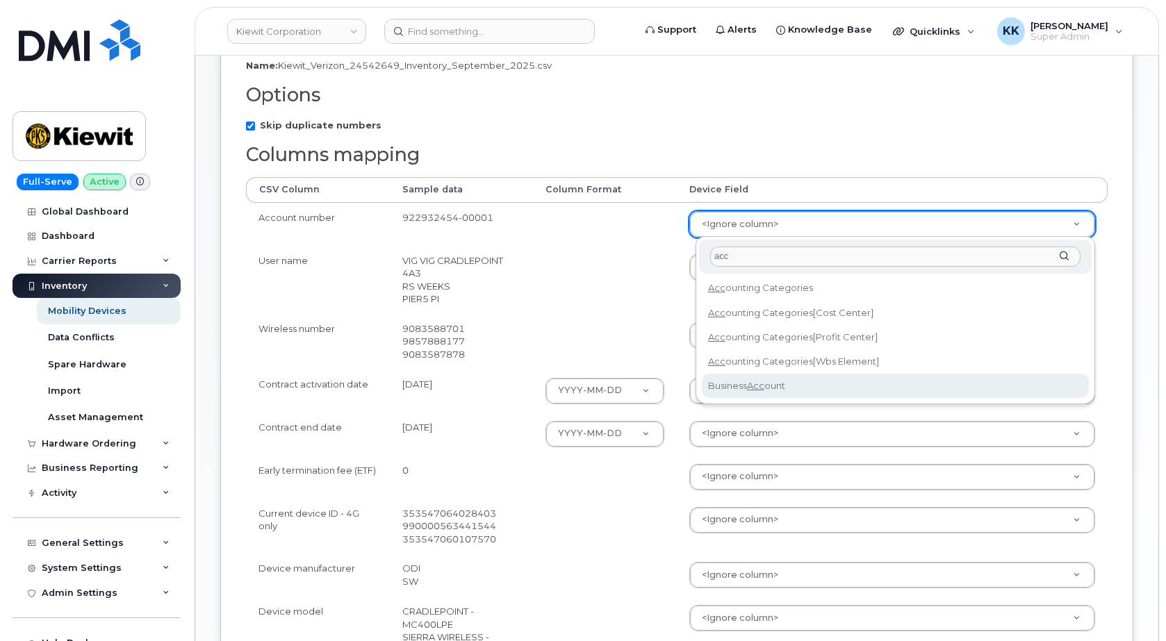
type input "acc"
select select "business_account_id"
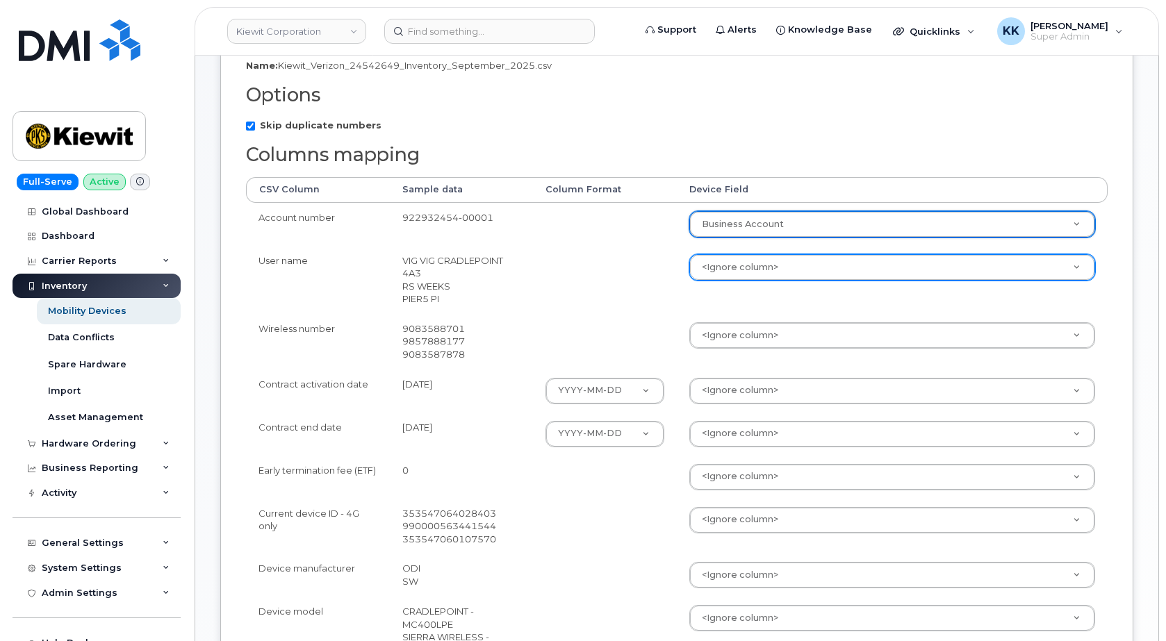
click at [736, 272] on body "[PERSON_NAME] Corporation Support Alerts Knowledge Base Quicklinks Suspend / Ca…" at bounding box center [583, 379] width 1166 height 1325
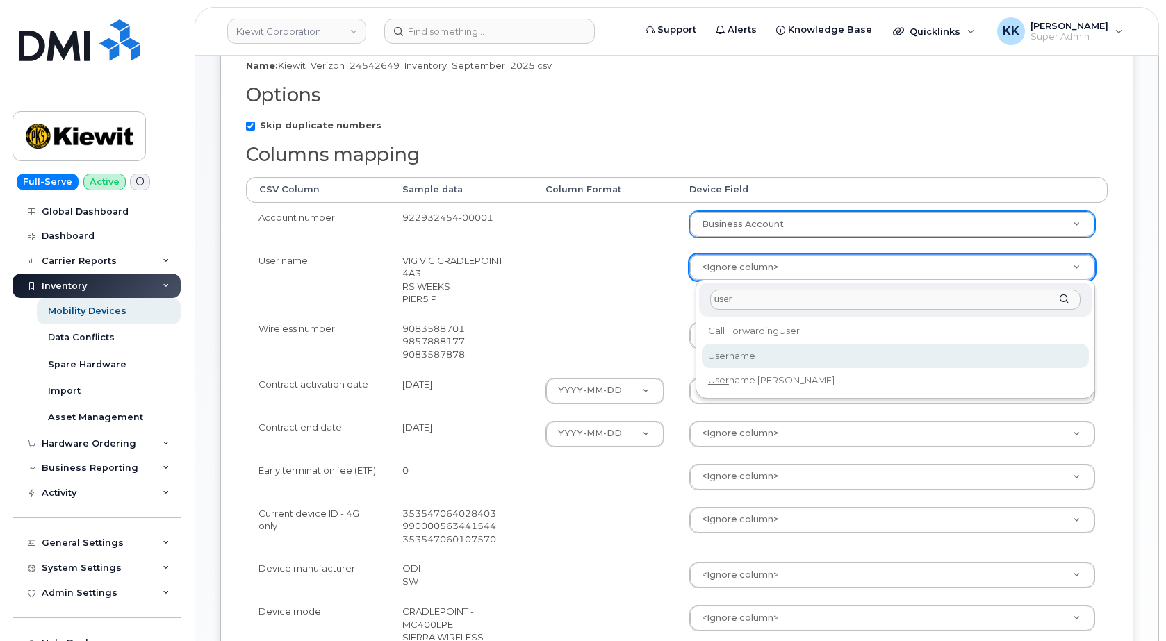
type input "user"
select select "username"
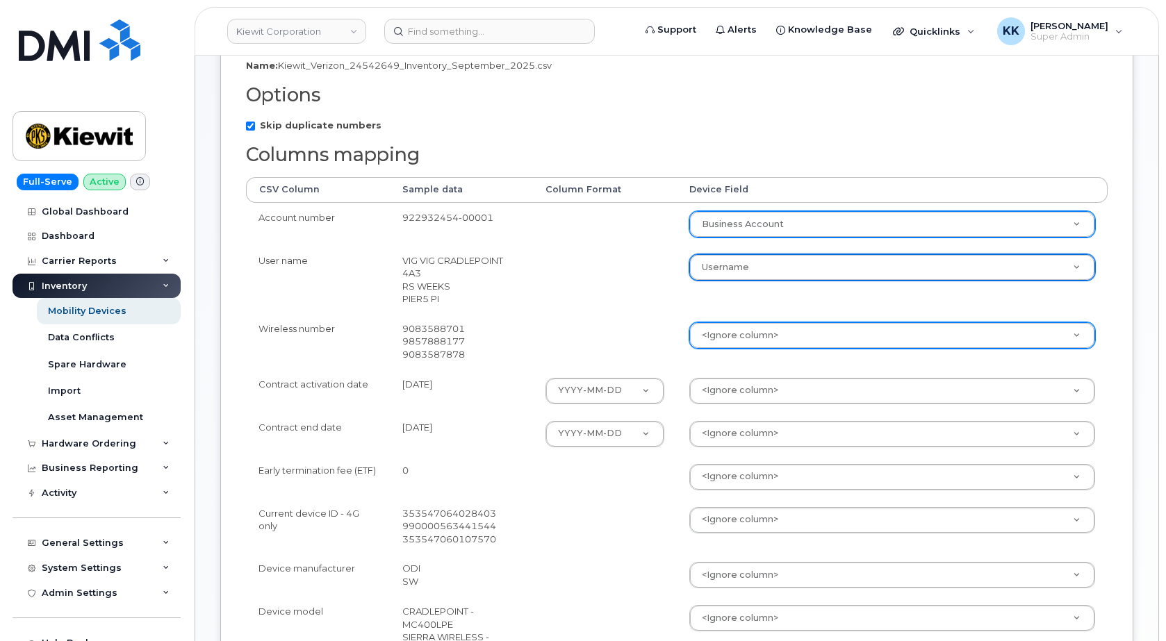
click at [733, 326] on body "Kiewit Corporation Support Alerts Knowledge Base Quicklinks Suspend / Cancel De…" at bounding box center [583, 379] width 1166 height 1325
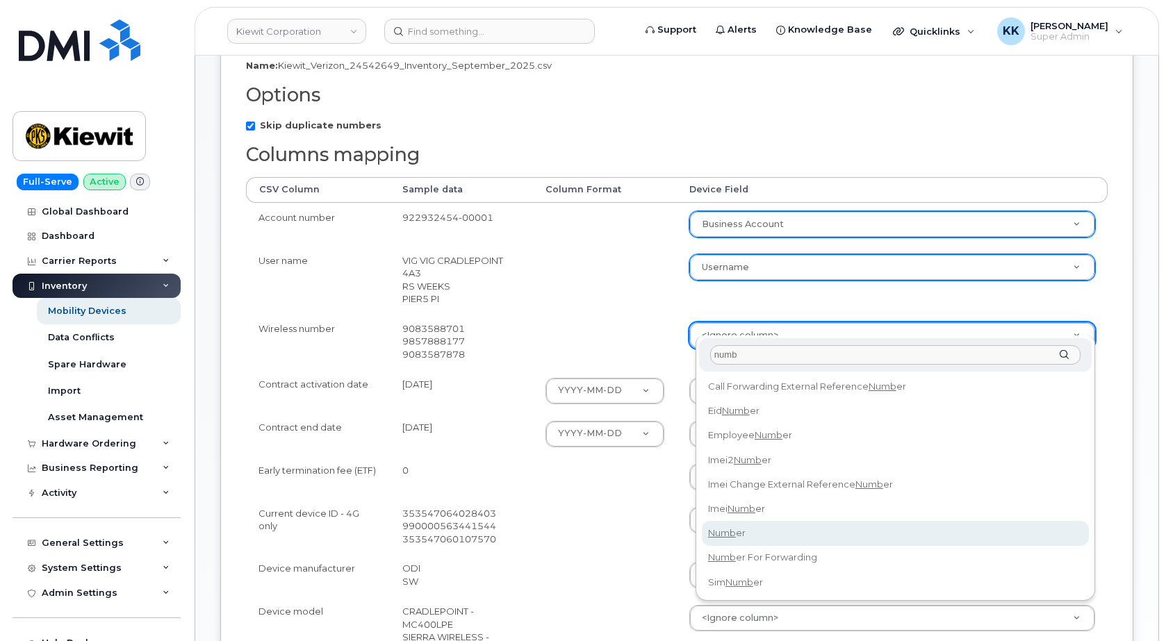
type input "numb"
select select "number"
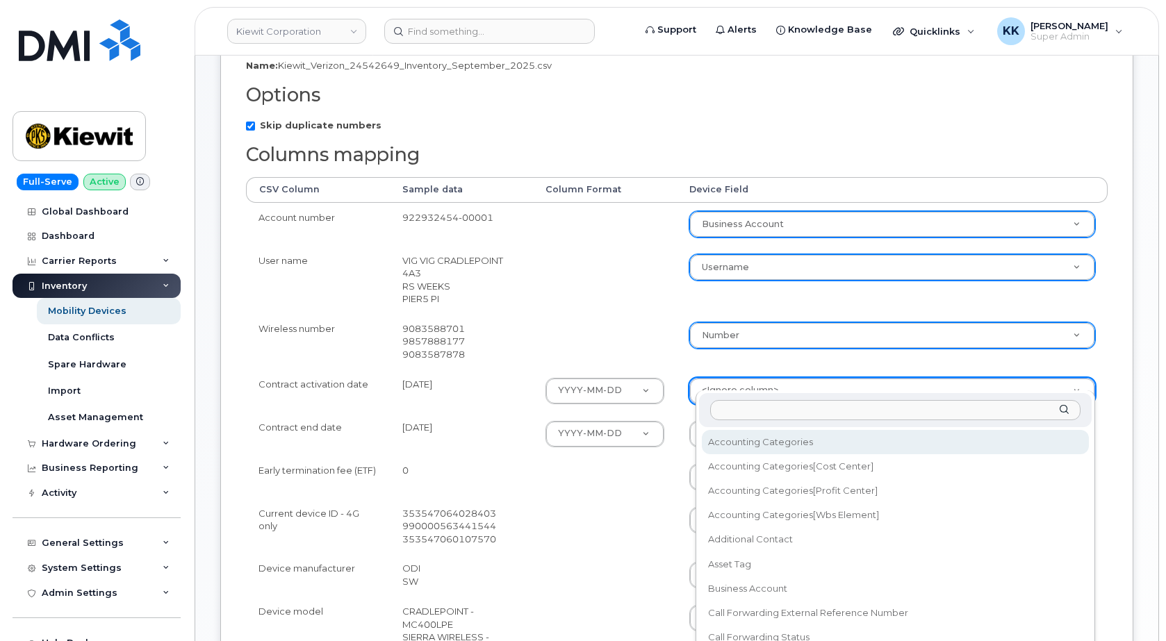
click at [724, 374] on body "Kiewit Corporation Support Alerts Knowledge Base Quicklinks Suspend / Cancel De…" at bounding box center [583, 379] width 1166 height 1325
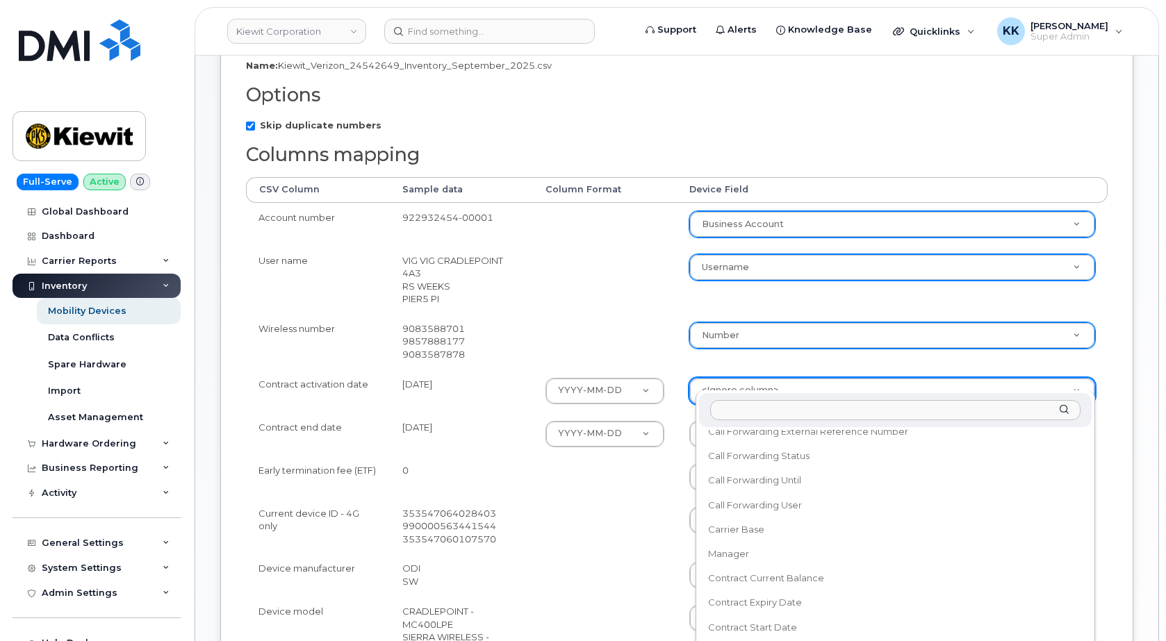
scroll to position [200, 0]
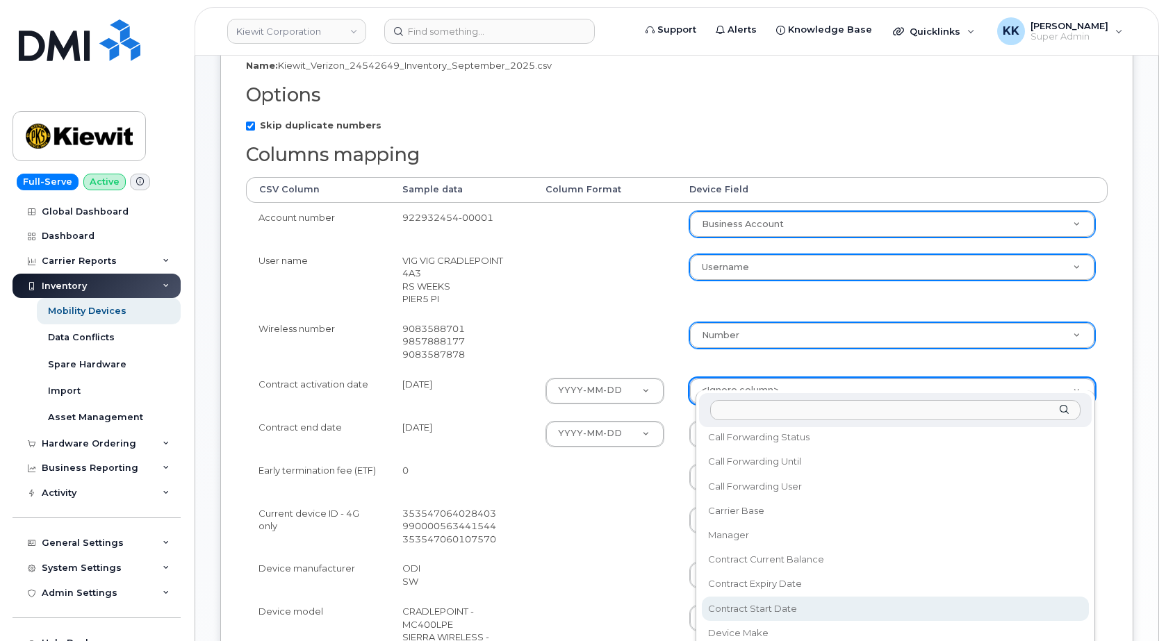
select select "contract_start_date"
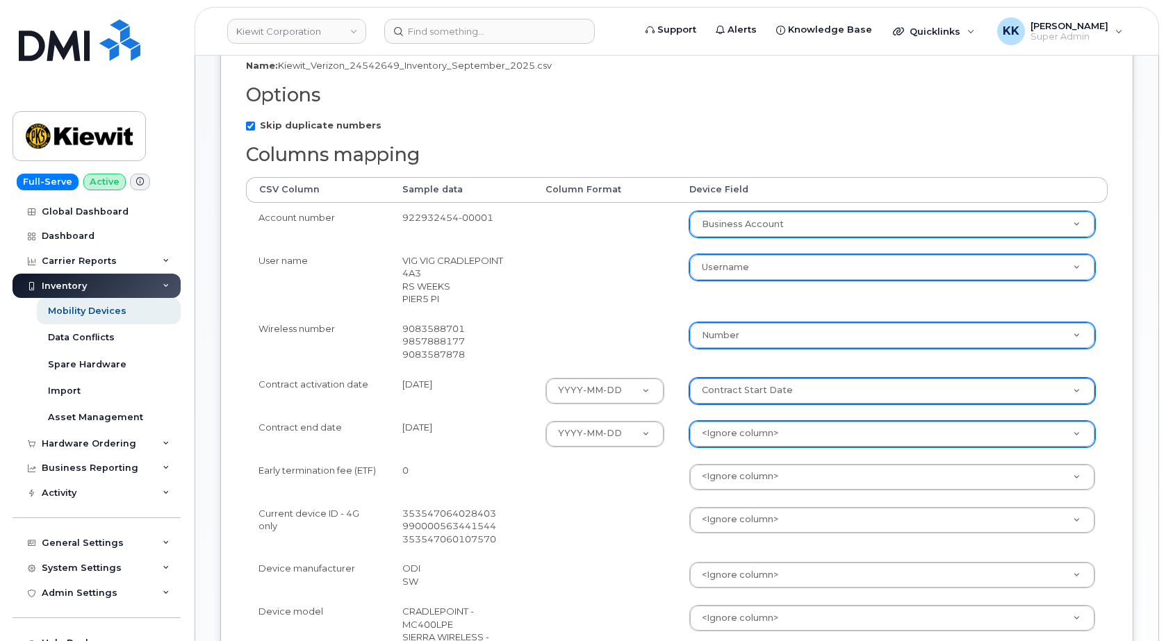
click at [750, 412] on body "Kiewit Corporation Support Alerts Knowledge Base Quicklinks Suspend / Cancel De…" at bounding box center [583, 379] width 1166 height 1325
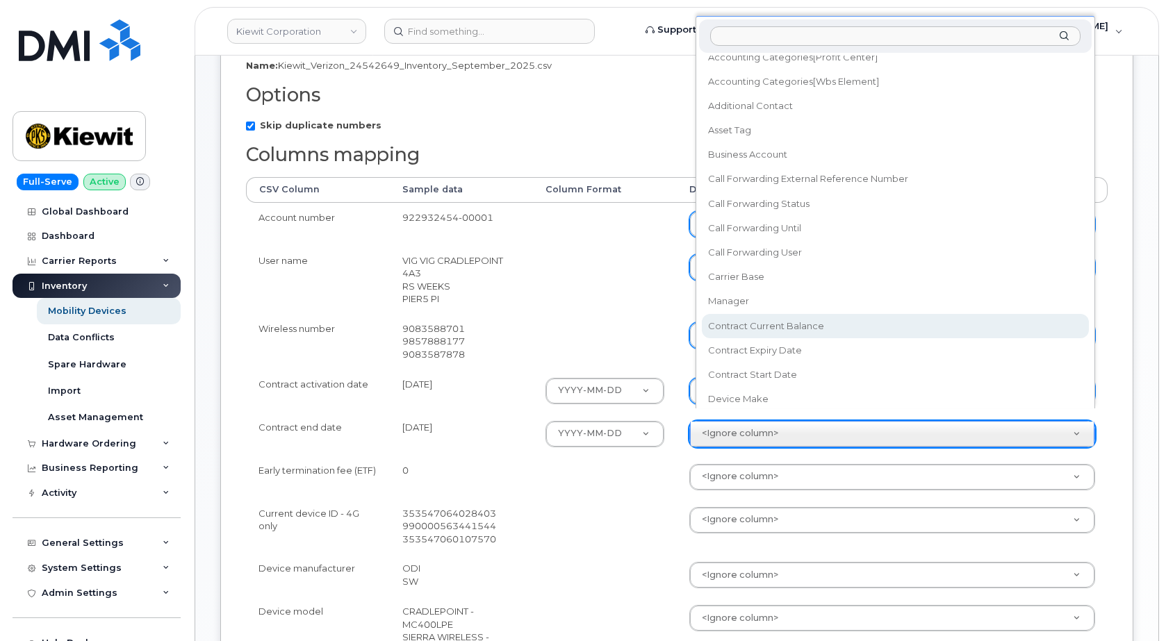
scroll to position [79, 0]
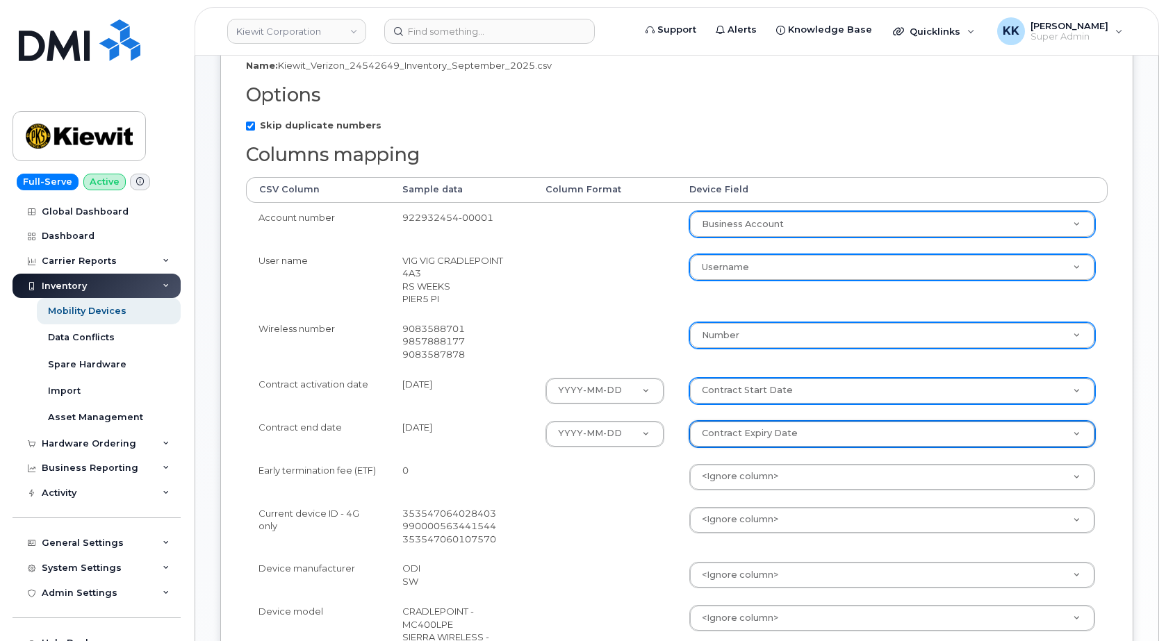
select select "contract_expiry_date"
click at [736, 463] on body "Kiewit Corporation Support Alerts Knowledge Base Quicklinks Suspend / Cancel De…" at bounding box center [583, 379] width 1166 height 1325
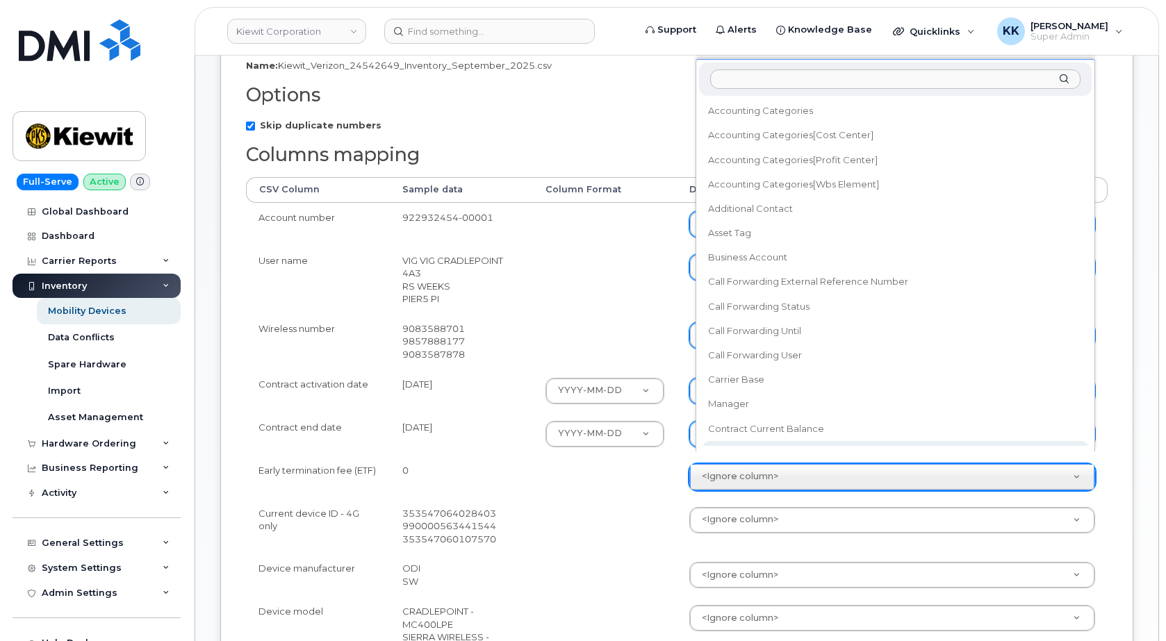
scroll to position [13, 0]
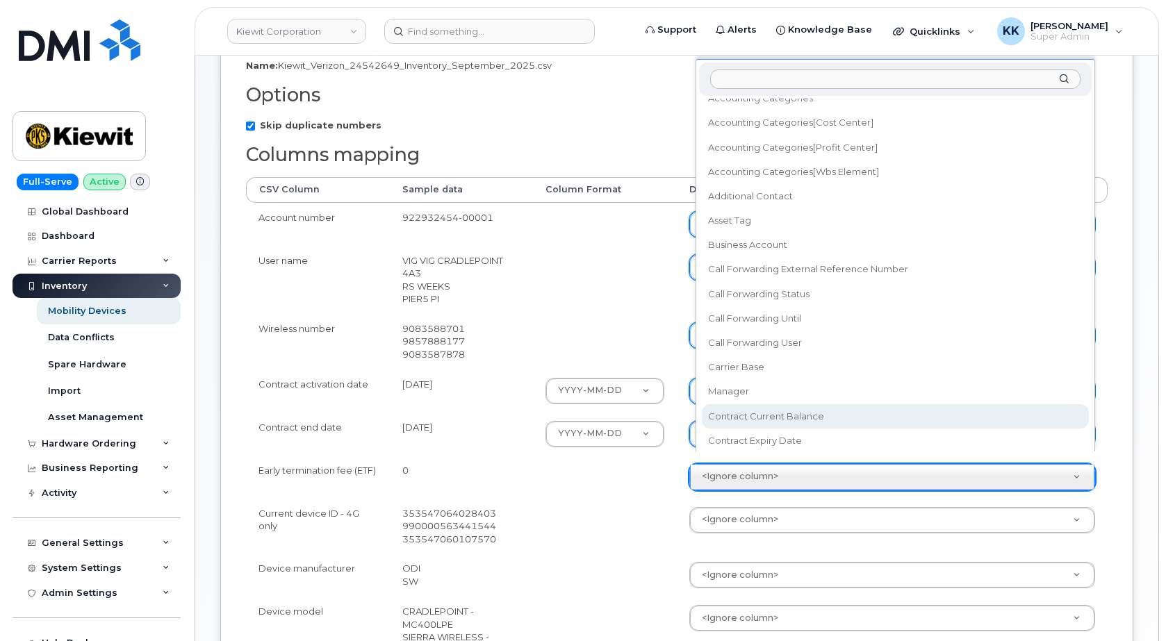
select select "contract_current_balance"
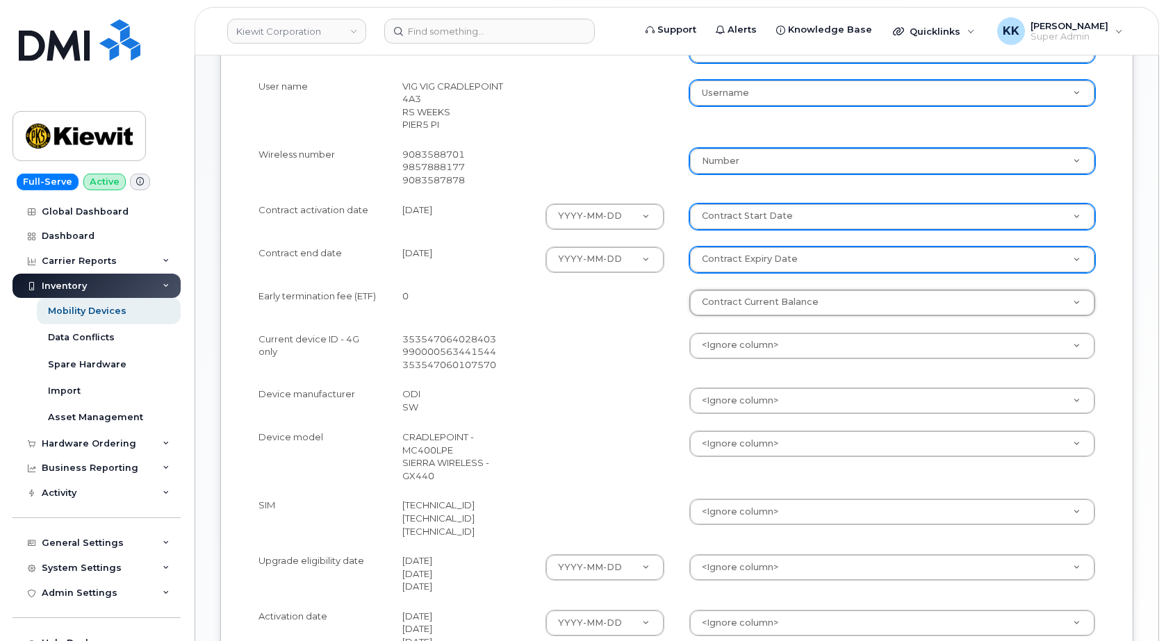
scroll to position [496, 0]
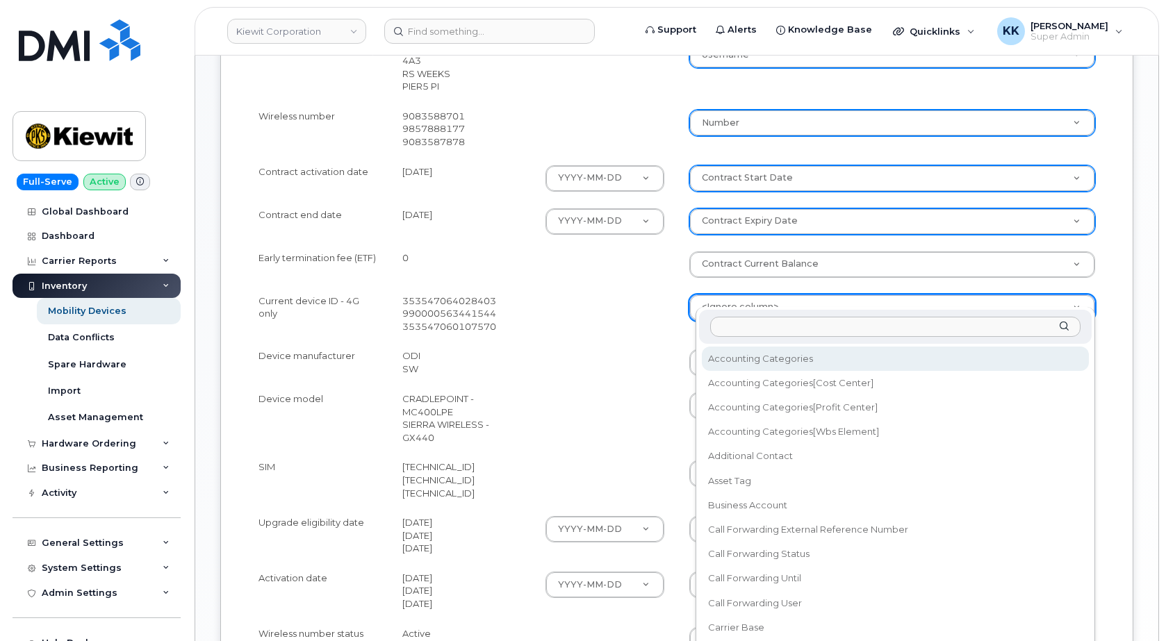
click at [726, 292] on body "Kiewit Corporation Support Alerts Knowledge Base Quicklinks Suspend / Cancel De…" at bounding box center [583, 166] width 1166 height 1325
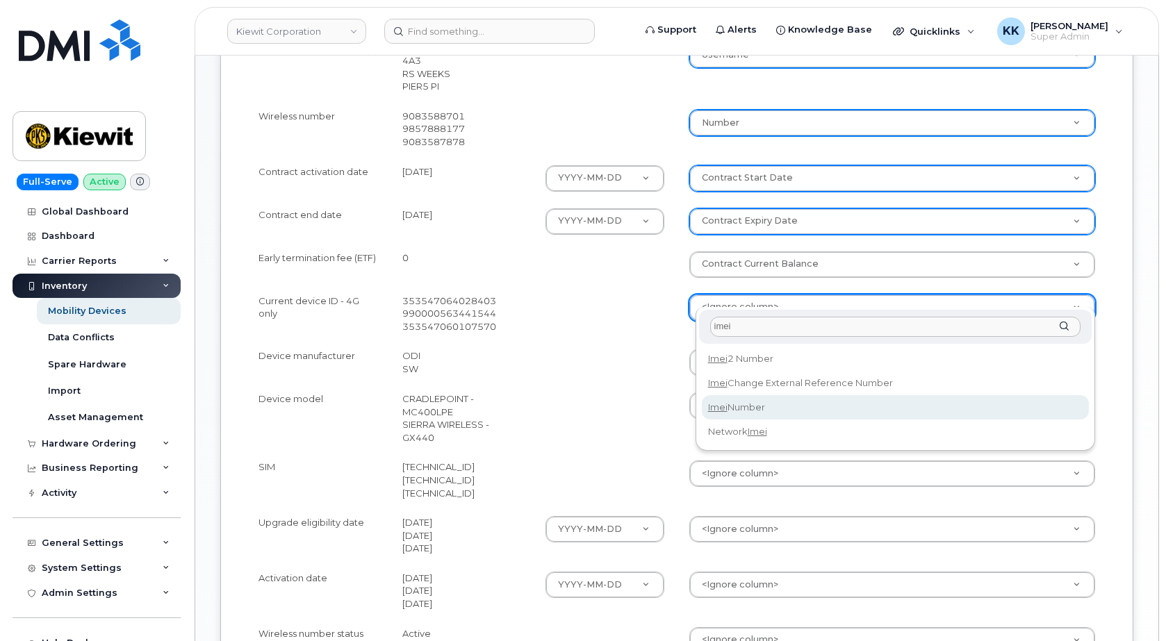
type input "imei"
select select "imei_number"
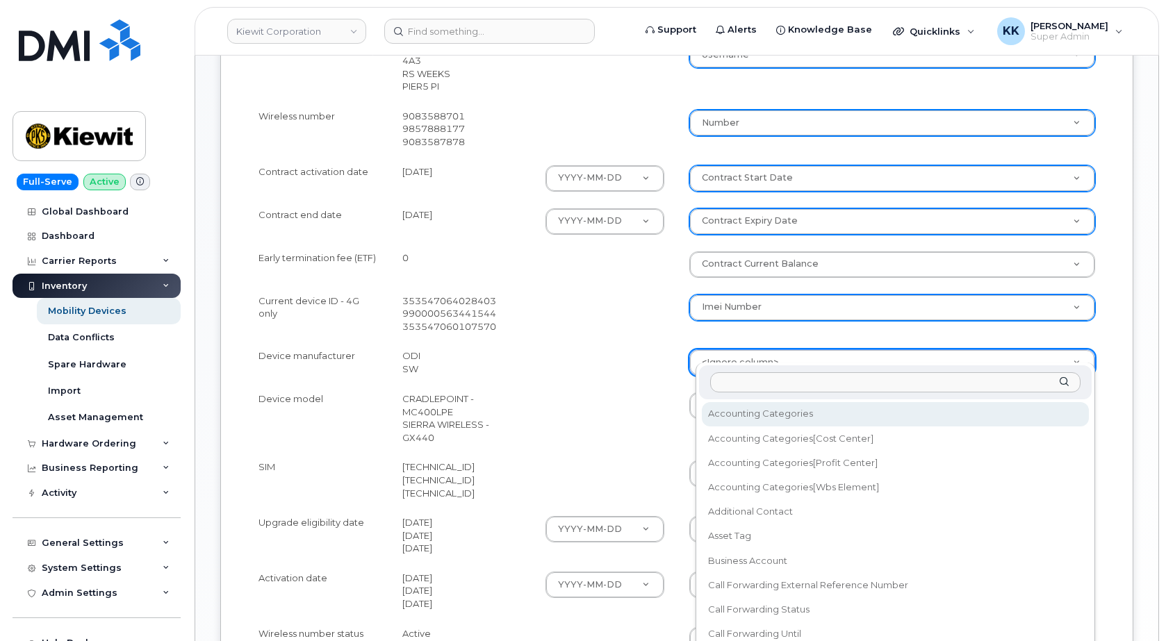
click at [727, 354] on body "Kiewit Corporation Support Alerts Knowledge Base Quicklinks Suspend / Cancel De…" at bounding box center [583, 166] width 1166 height 1325
type input "mak"
select select "device_make_id"
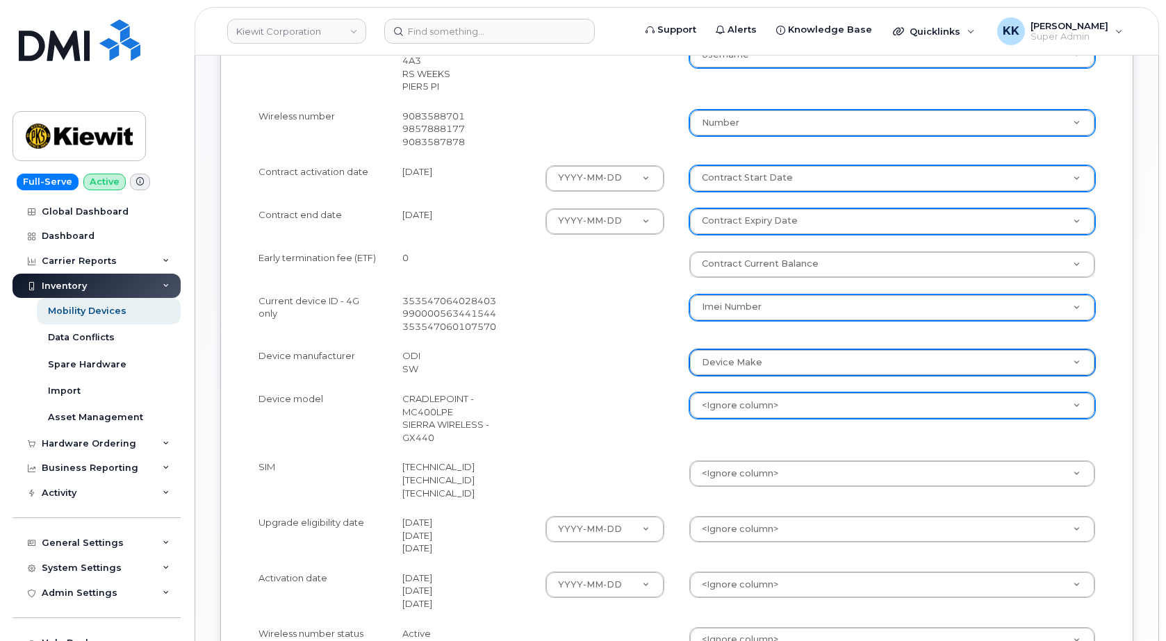
click at [733, 394] on body "Kiewit Corporation Support Alerts Knowledge Base Quicklinks Suspend / Cancel De…" at bounding box center [583, 166] width 1166 height 1325
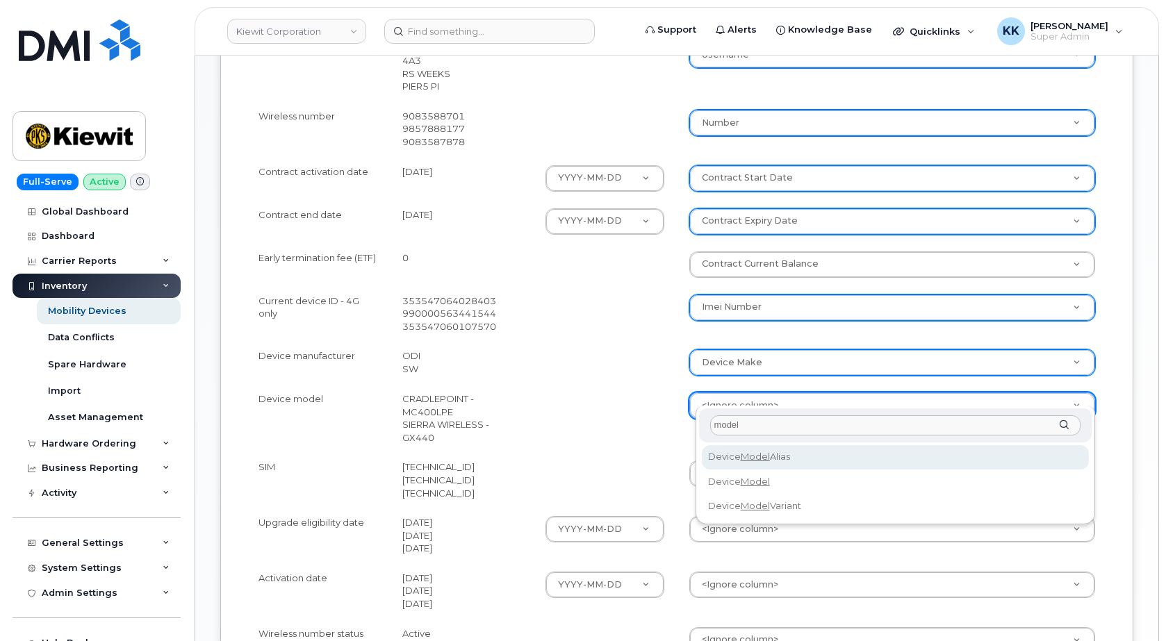
type input "model"
select select "device_model_alias"
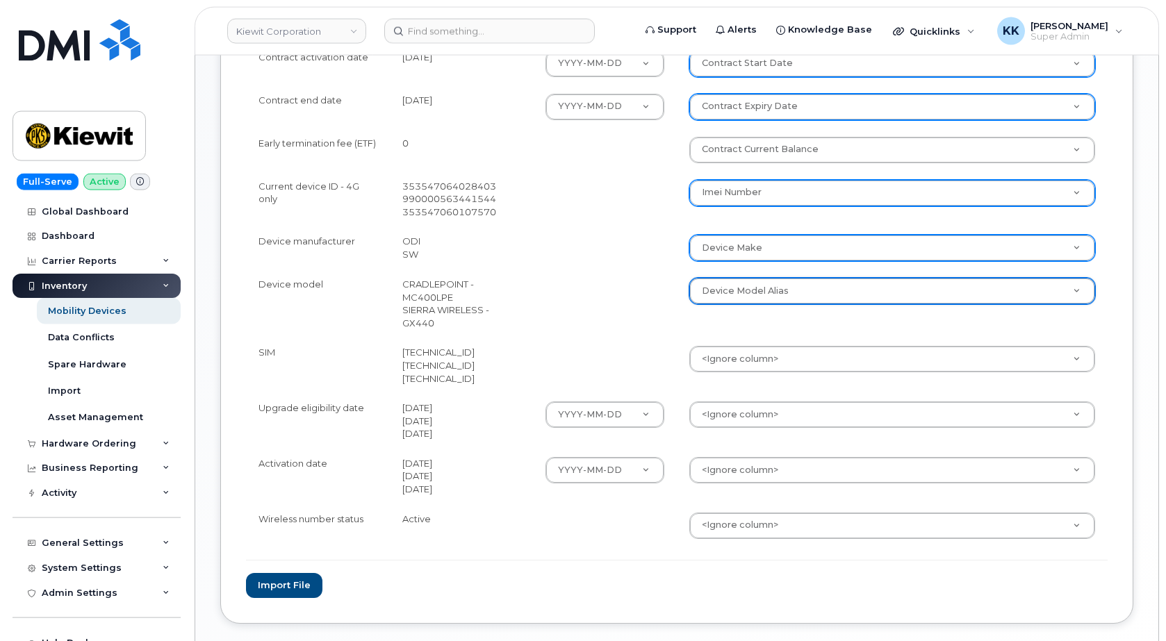
scroll to position [638, 0]
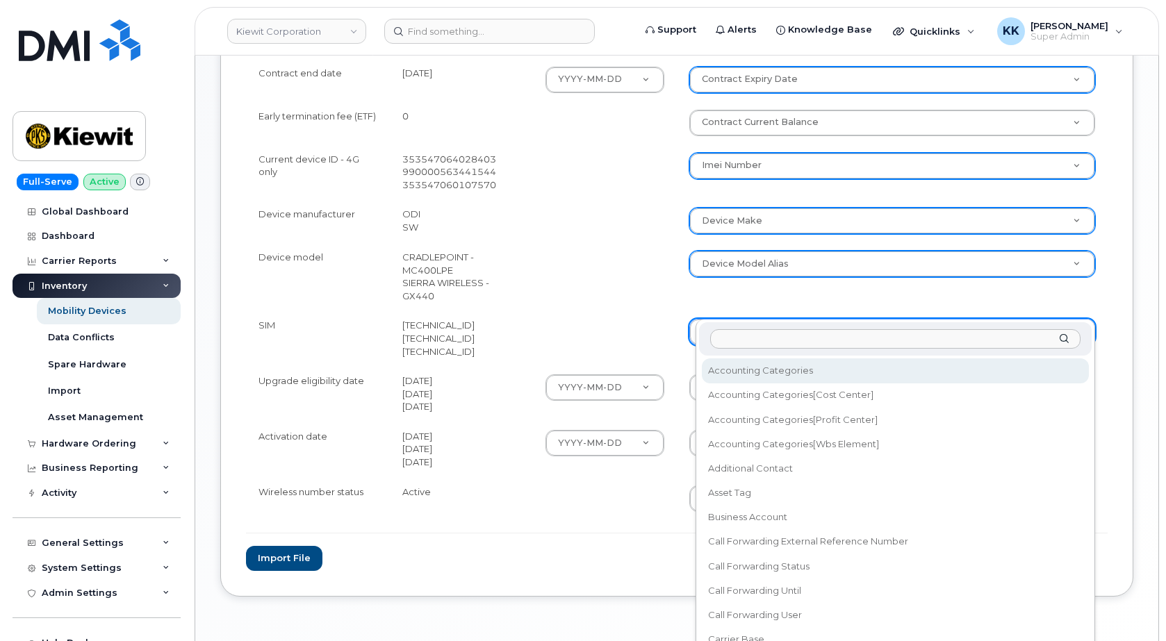
click at [713, 309] on body "Kiewit Corporation Support Alerts Knowledge Base Quicklinks Suspend / Cancel De…" at bounding box center [583, 24] width 1166 height 1325
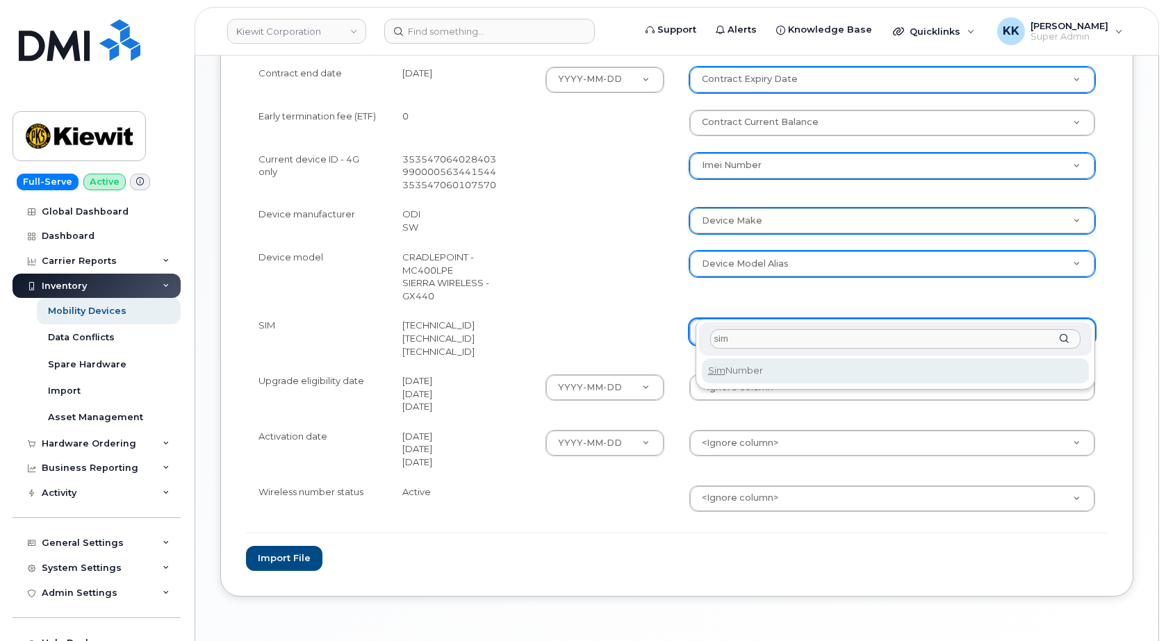
type input "sim"
select select "sim_number"
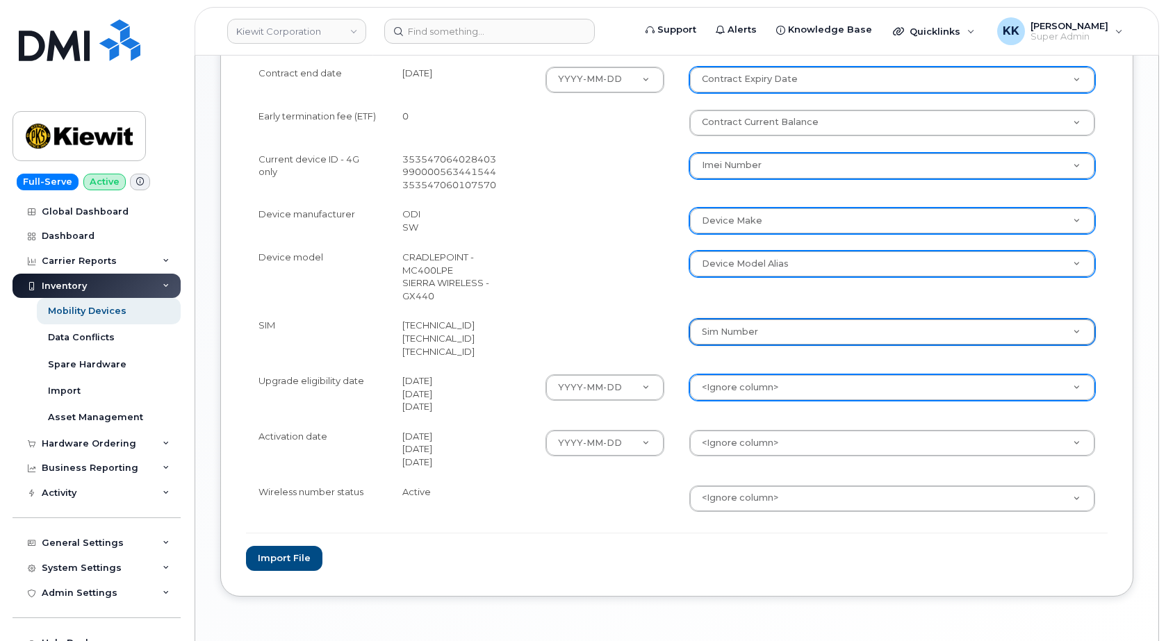
click at [735, 367] on body "Kiewit Corporation Support Alerts Knowledge Base Quicklinks Suspend / Cancel De…" at bounding box center [583, 24] width 1166 height 1325
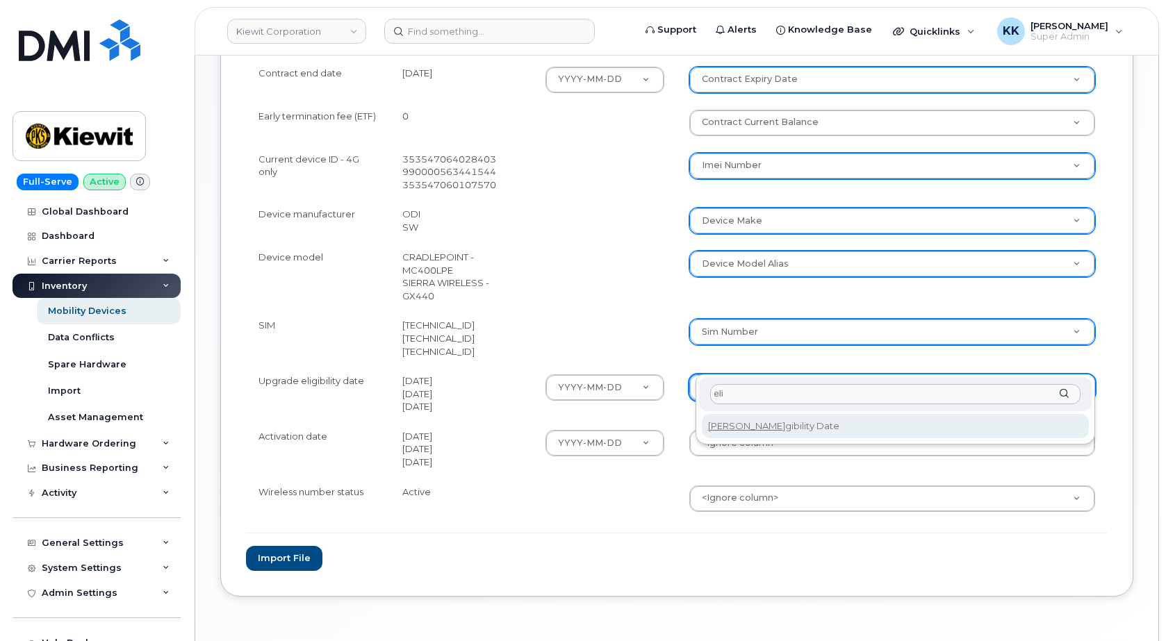
type input "eli"
select select "eligibility_date"
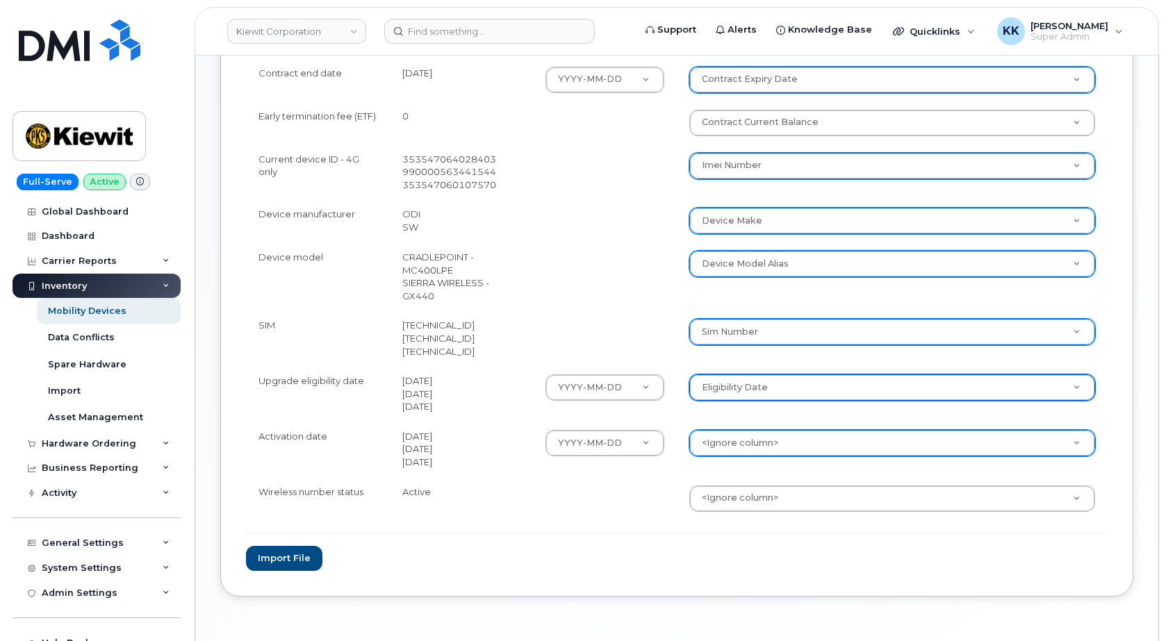
click at [740, 416] on body "Kiewit Corporation Support Alerts Knowledge Base Quicklinks Suspend / Cancel De…" at bounding box center [583, 24] width 1166 height 1325
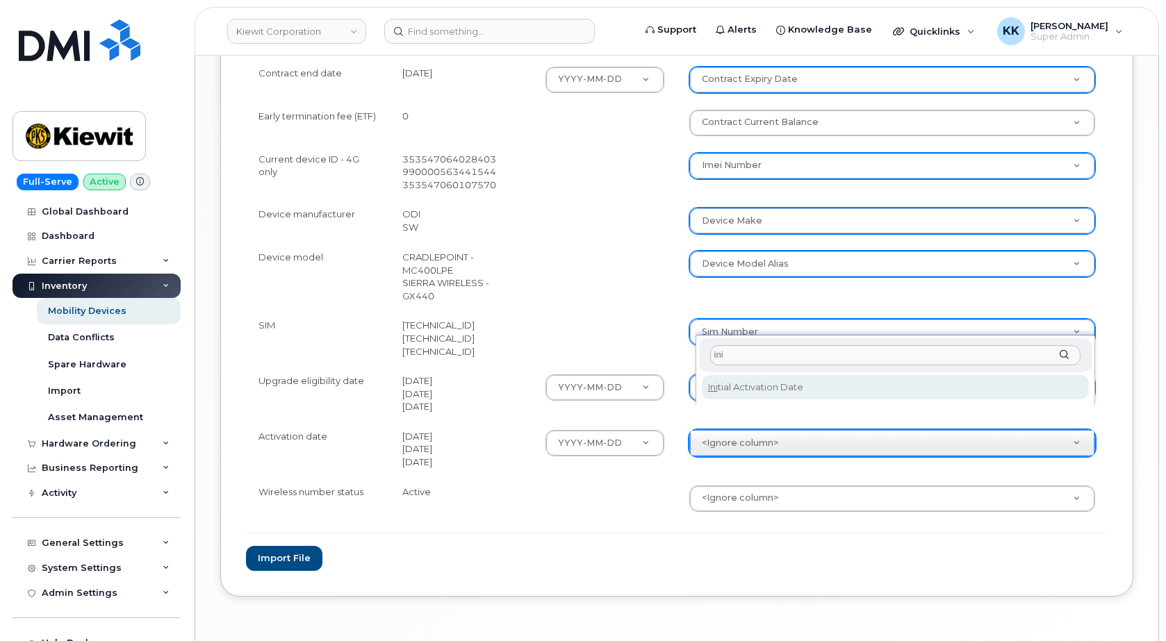
type input "ini"
select select "initial_activation_date"
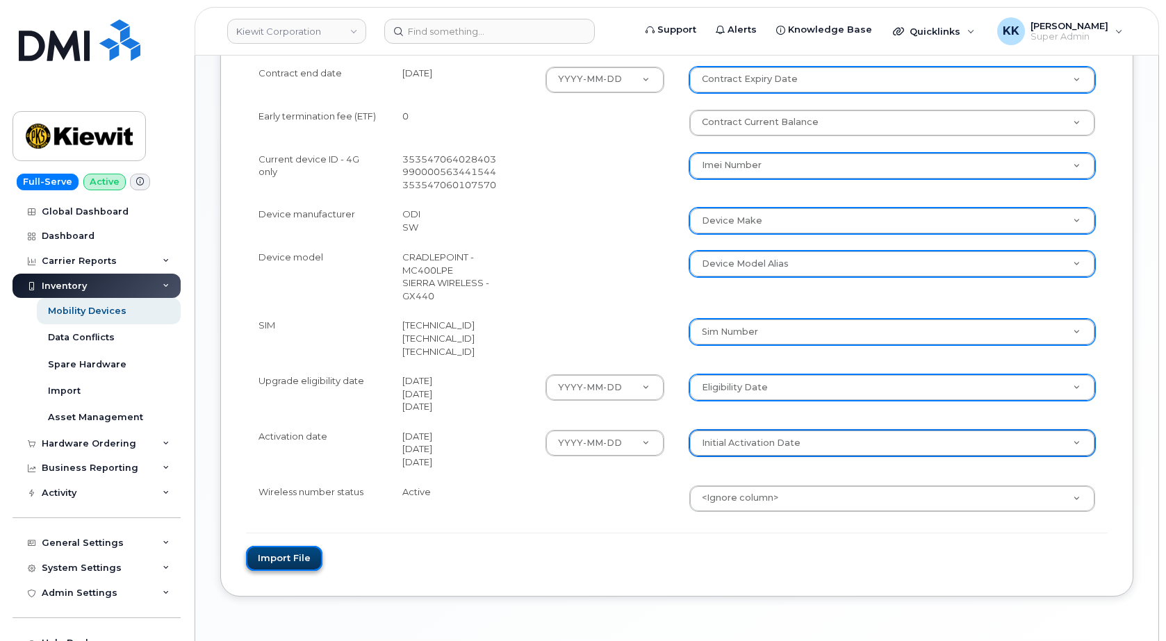
click at [288, 546] on button "Import file" at bounding box center [284, 559] width 76 height 26
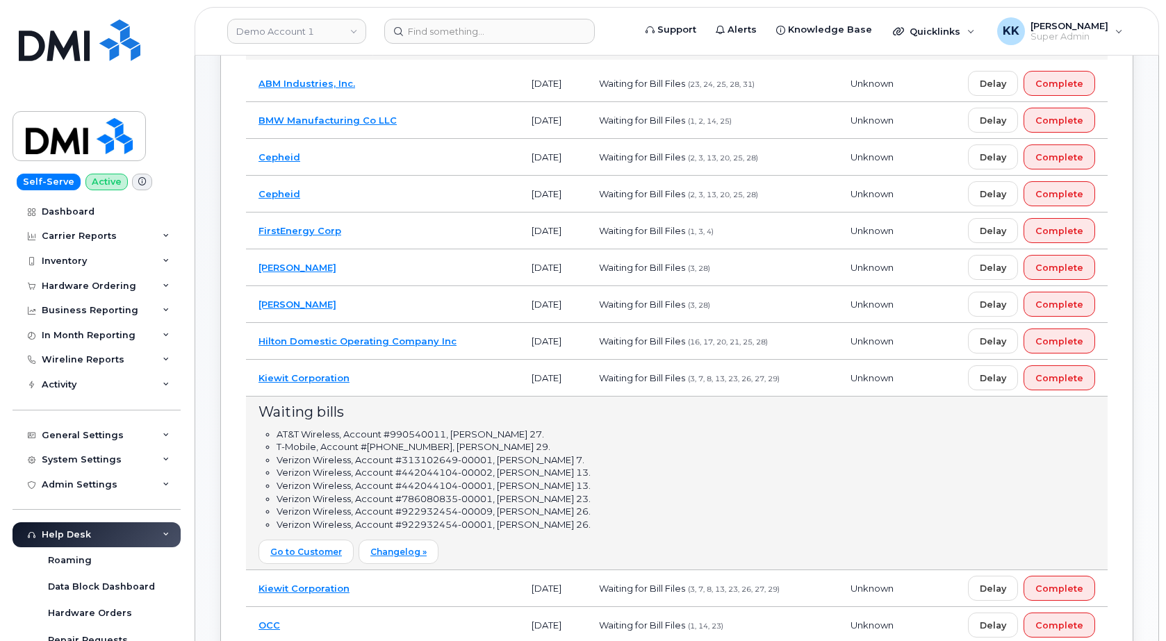
scroll to position [213, 0]
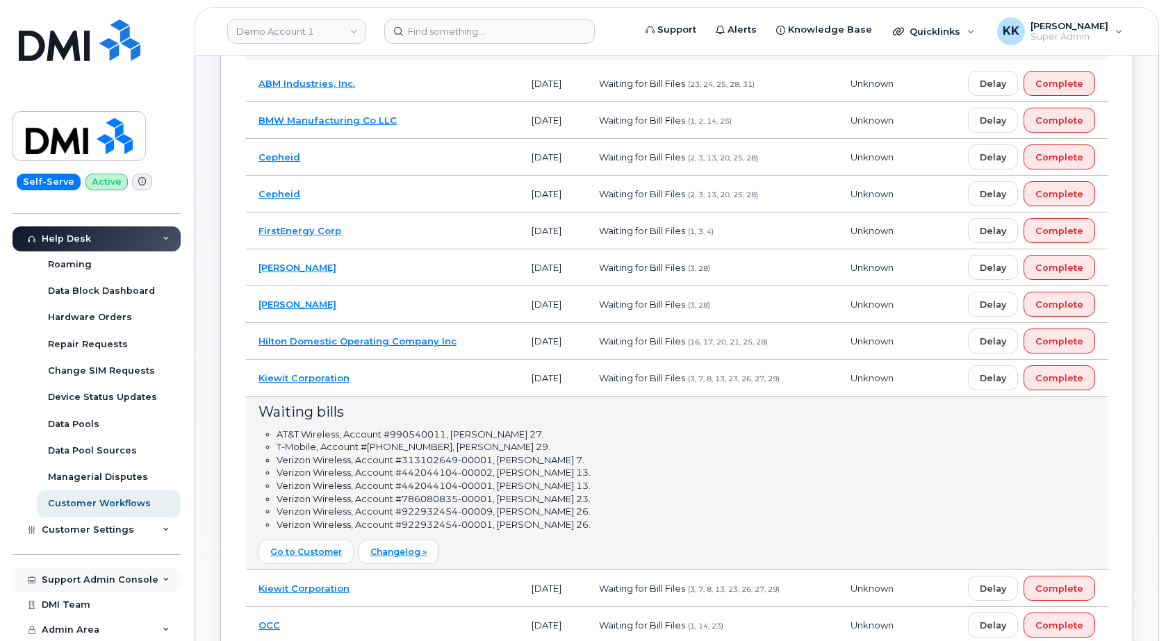
click at [97, 589] on div "Support Admin Console" at bounding box center [97, 580] width 168 height 25
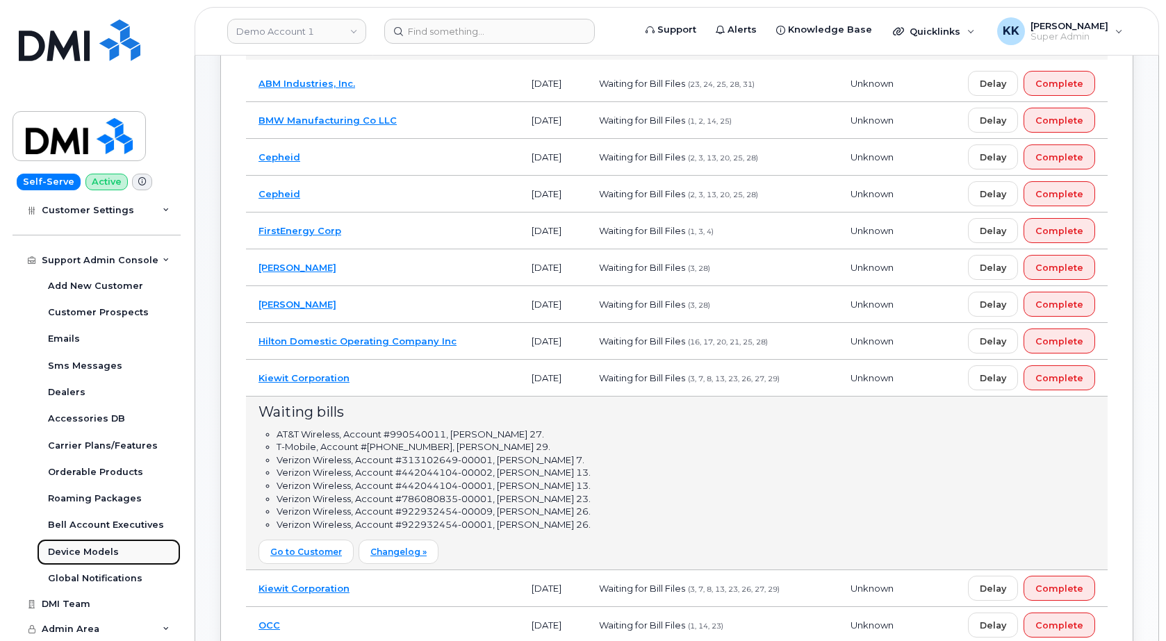
click at [87, 545] on link "Device Models" at bounding box center [109, 552] width 144 height 26
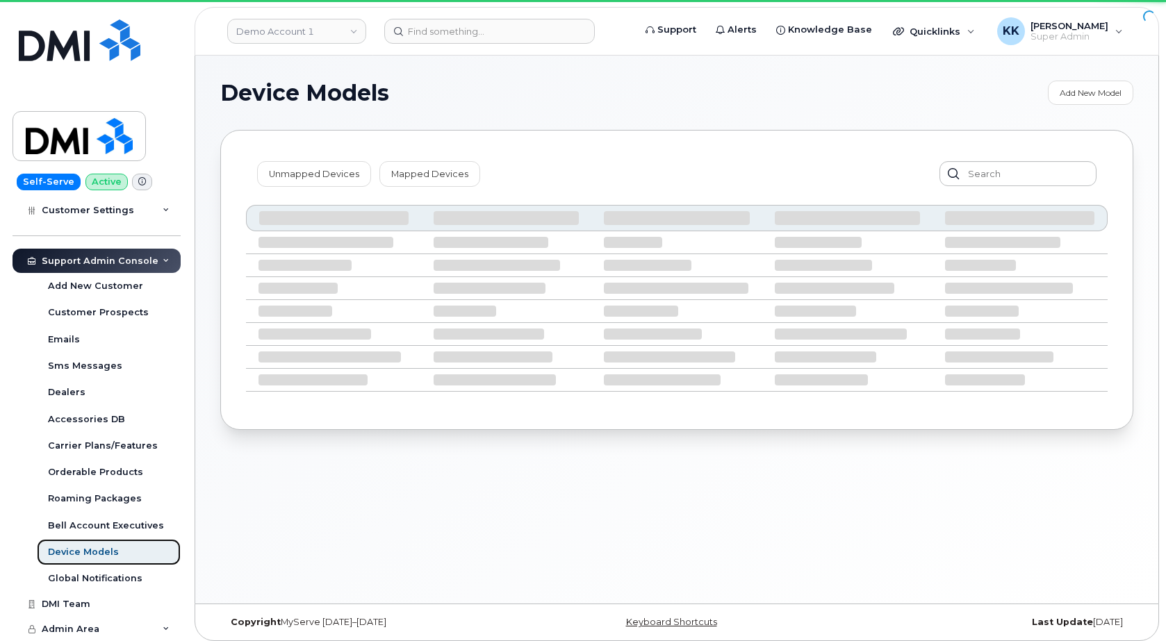
scroll to position [349, 0]
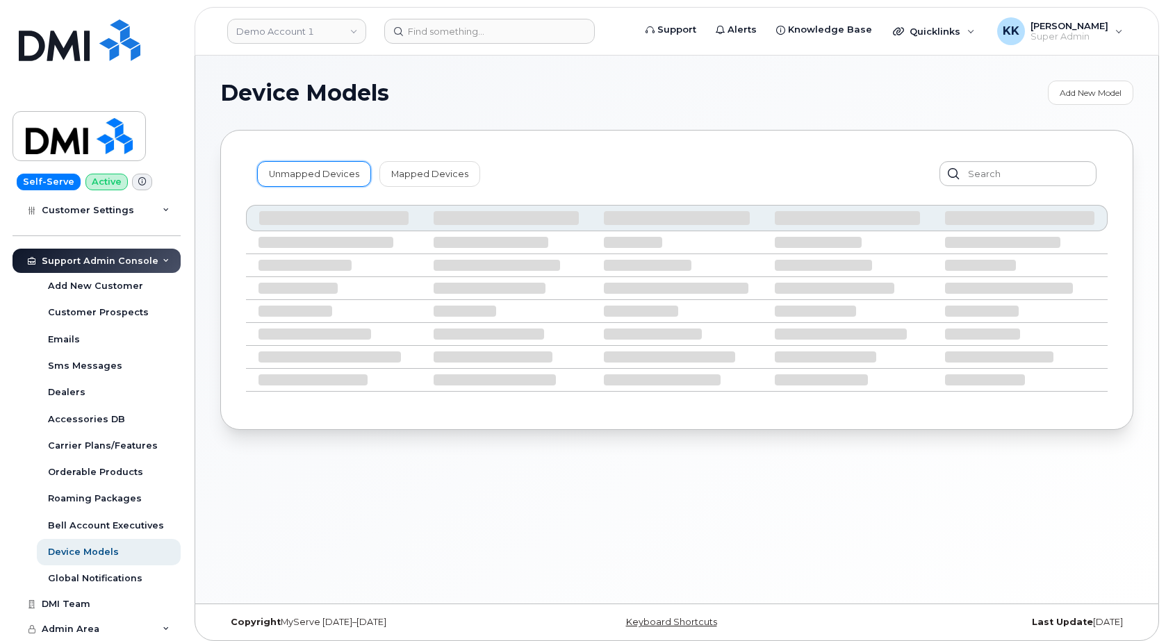
click at [288, 173] on link "Unmapped Devices" at bounding box center [314, 173] width 114 height 25
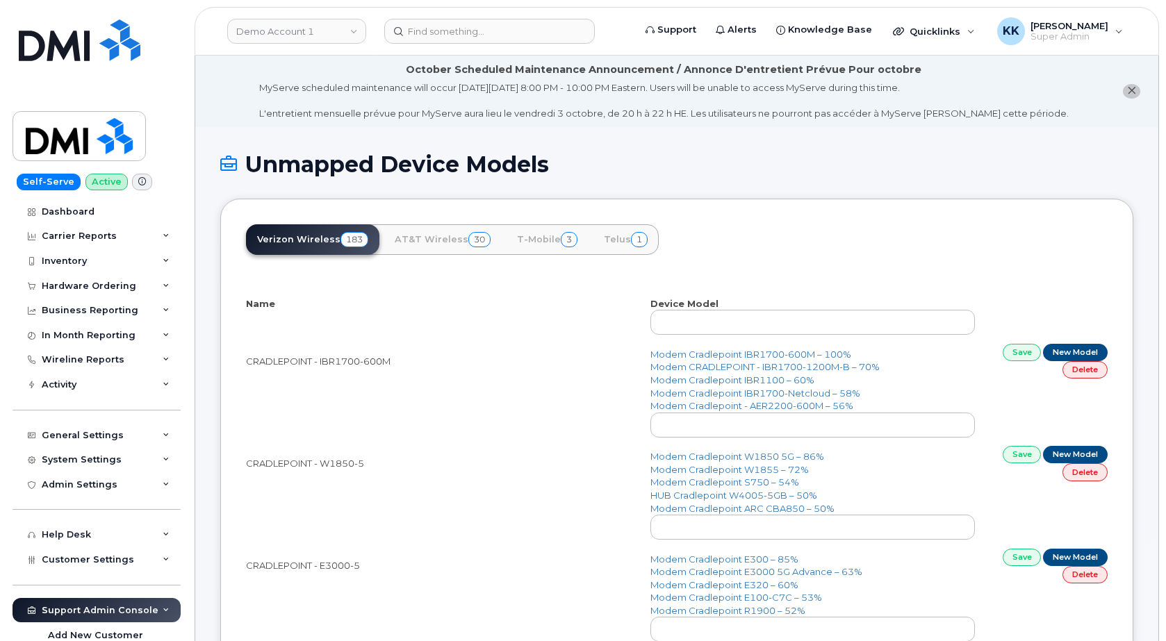
select select "25"
